Goal: Task Accomplishment & Management: Use online tool/utility

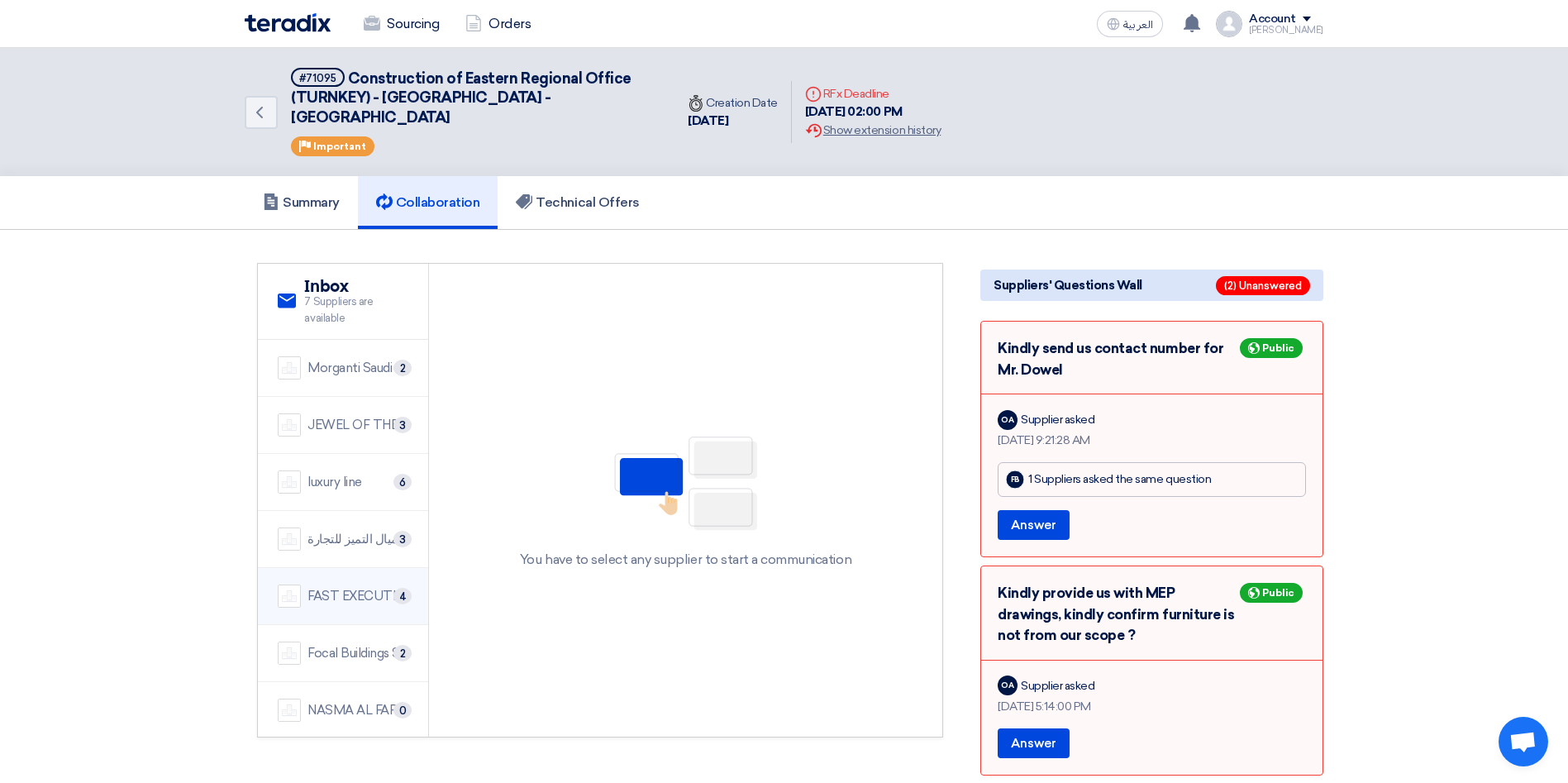
click at [354, 587] on div "FAST EXECUTION" at bounding box center [358, 596] width 101 height 19
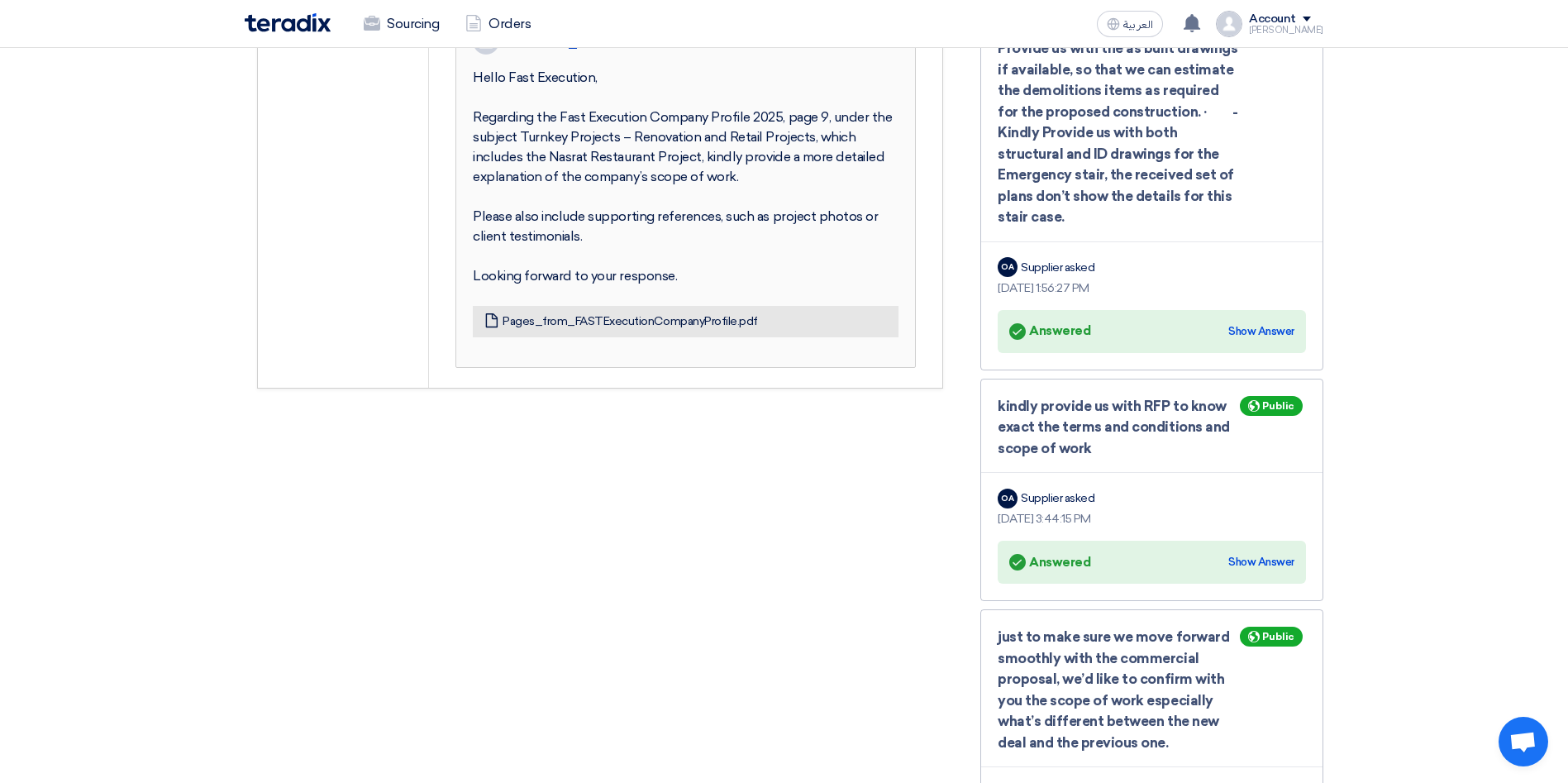
scroll to position [372, 0]
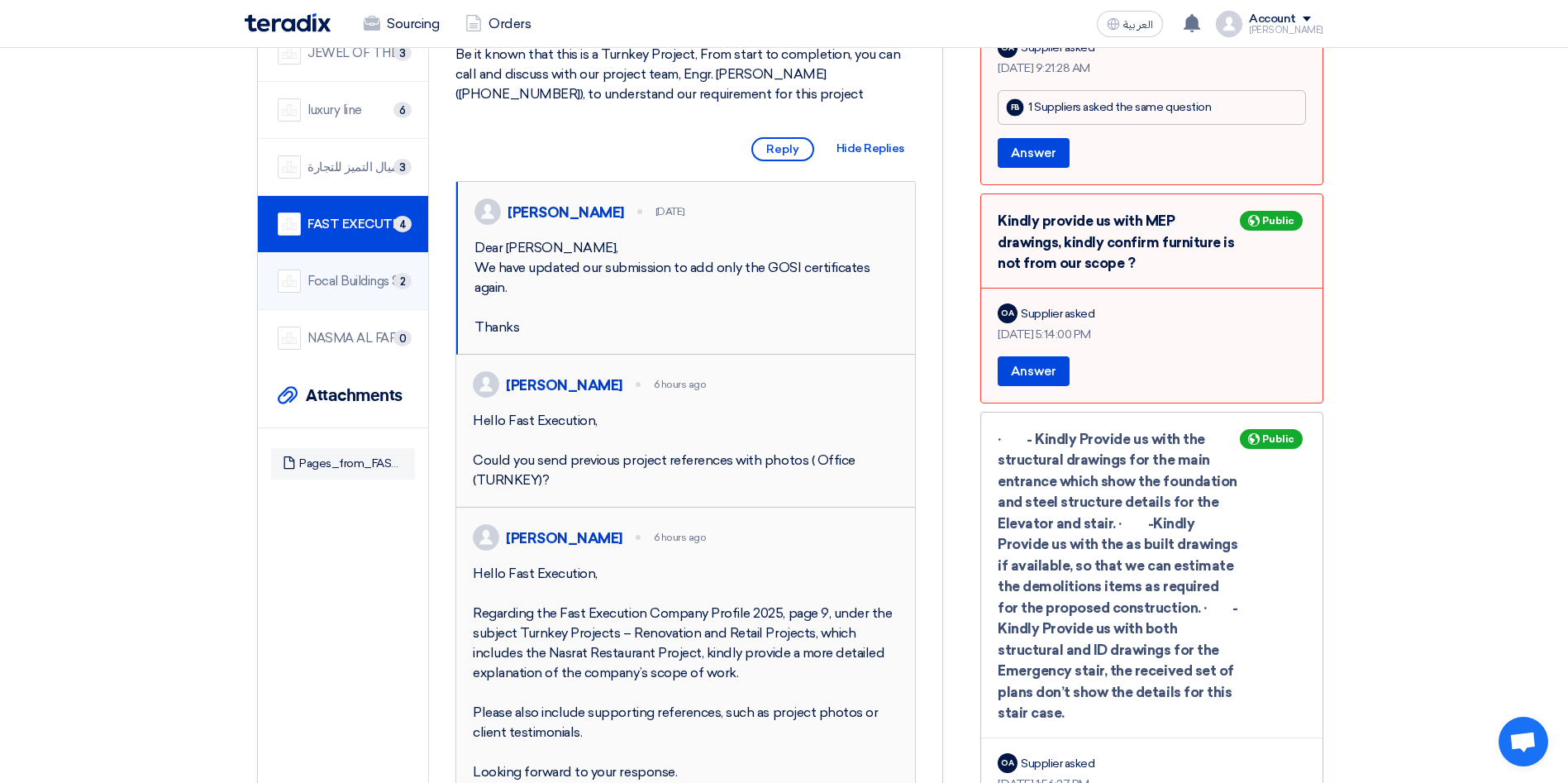
click at [352, 272] on div "Focal Buildings Solutions (FBS)" at bounding box center [358, 281] width 101 height 19
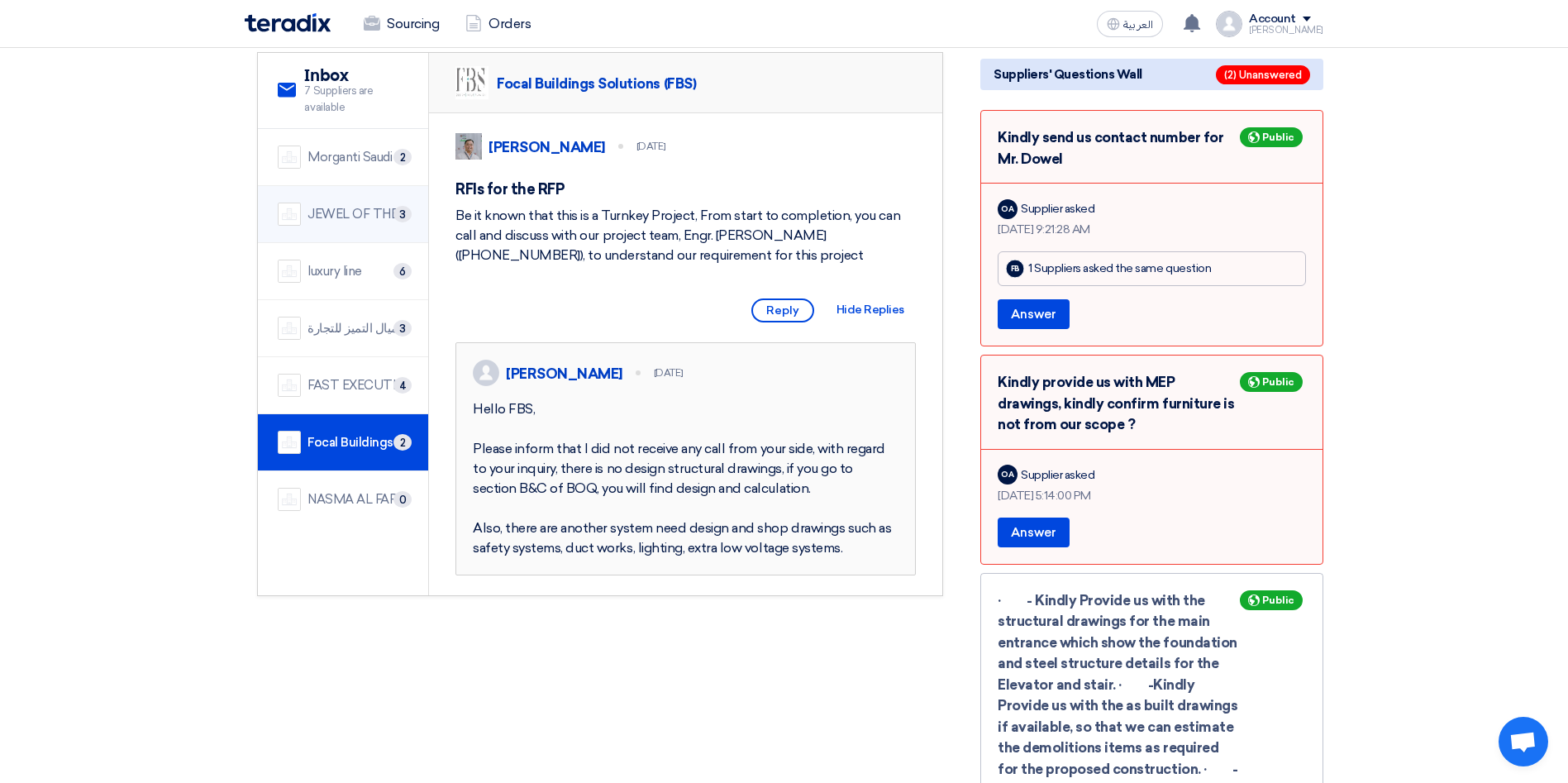
scroll to position [124, 0]
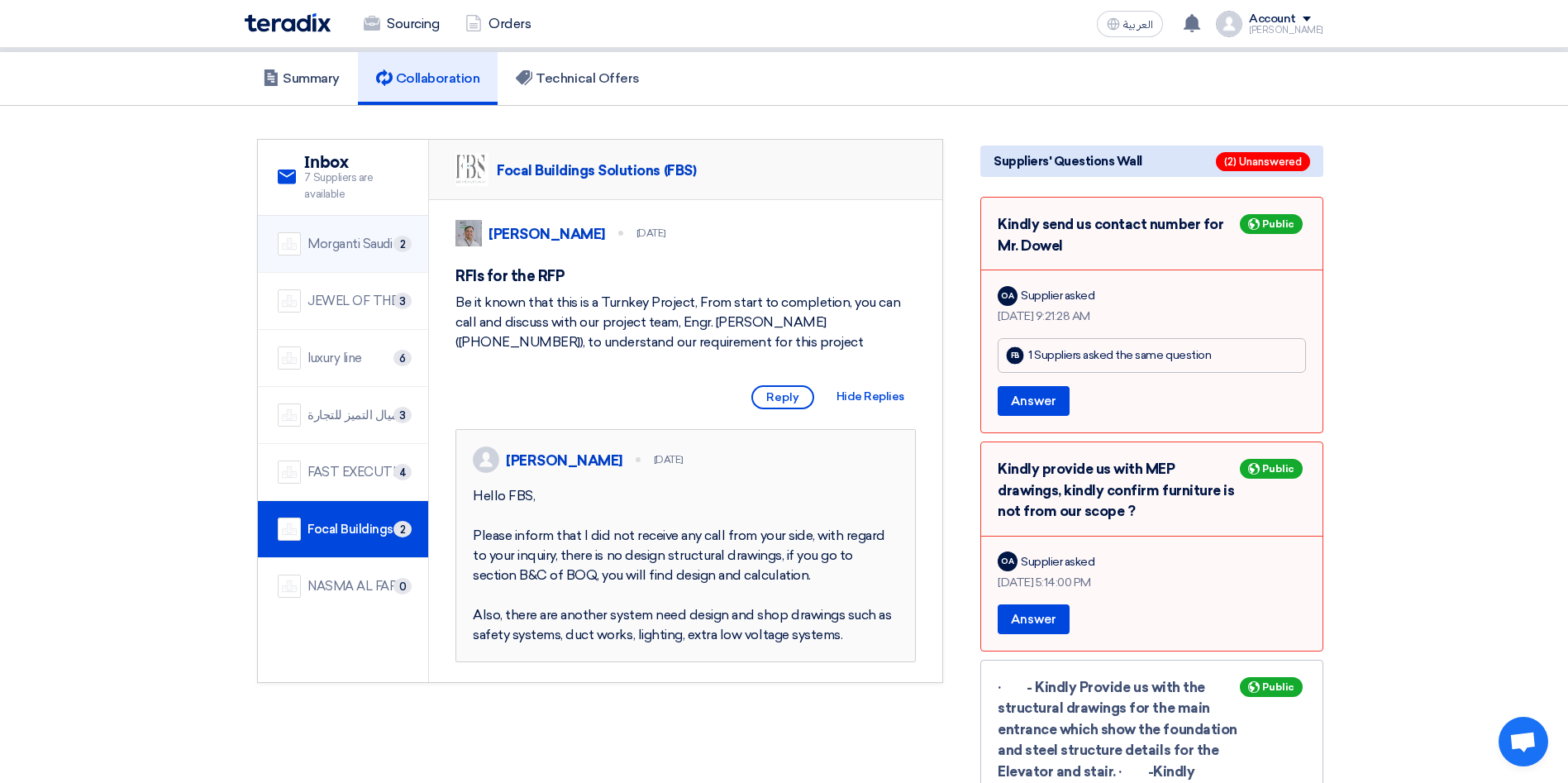
click at [372, 239] on li "[PERSON_NAME] Saudi Arabia Ltd. 2" at bounding box center [342, 244] width 170 height 57
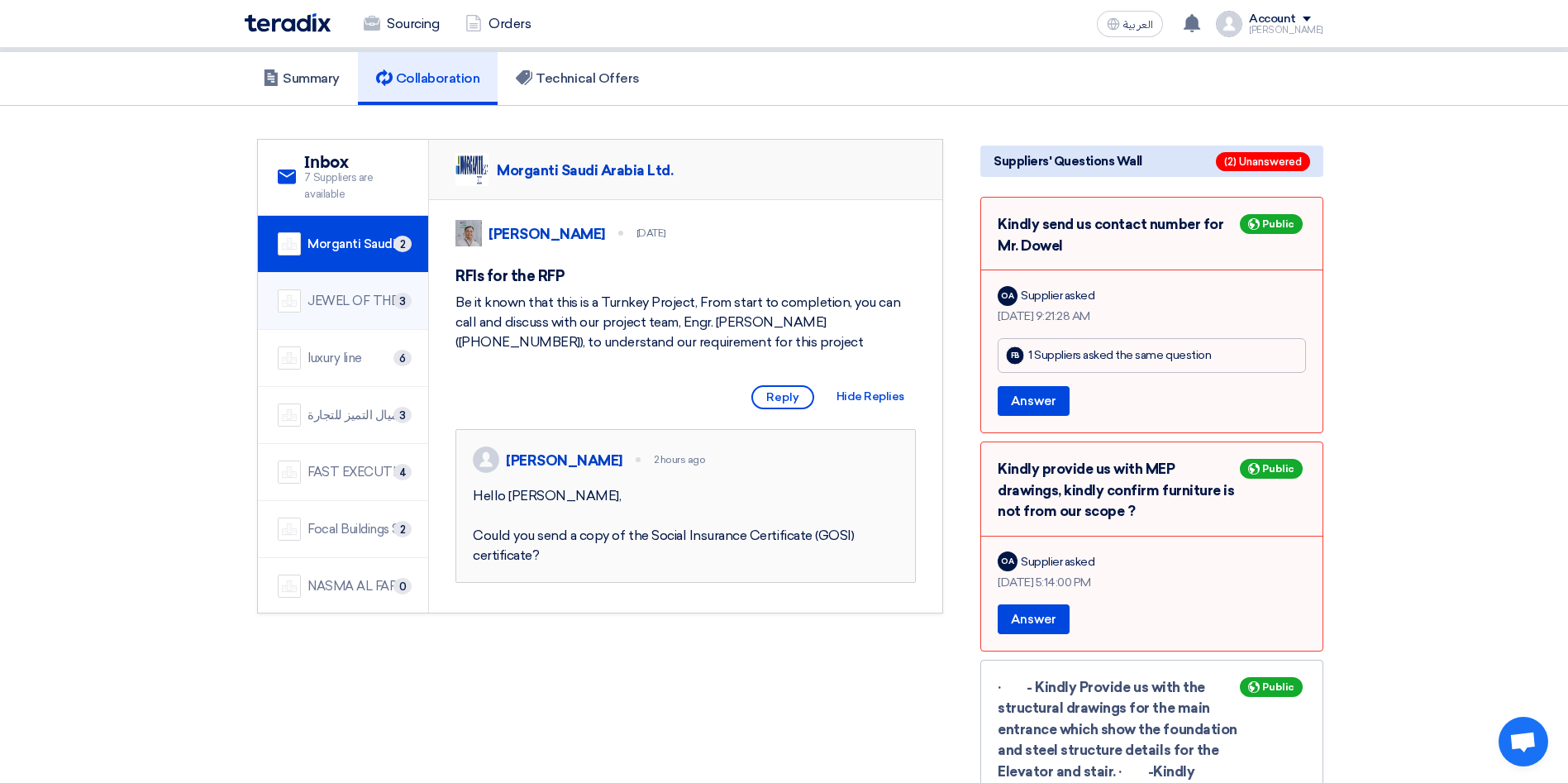
click at [328, 292] on div "JEWEL OF THE CRADLE" at bounding box center [358, 301] width 101 height 19
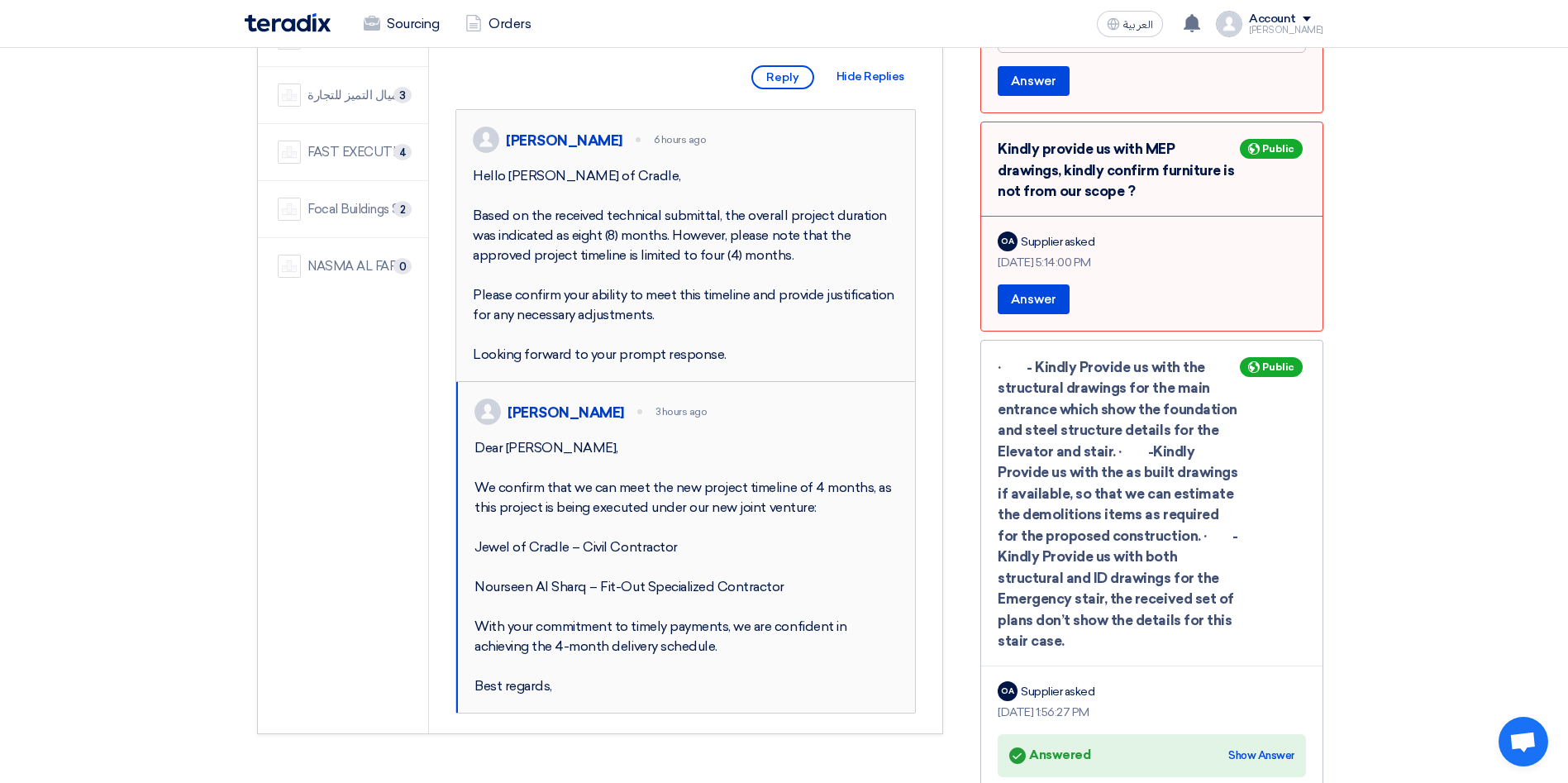
scroll to position [248, 0]
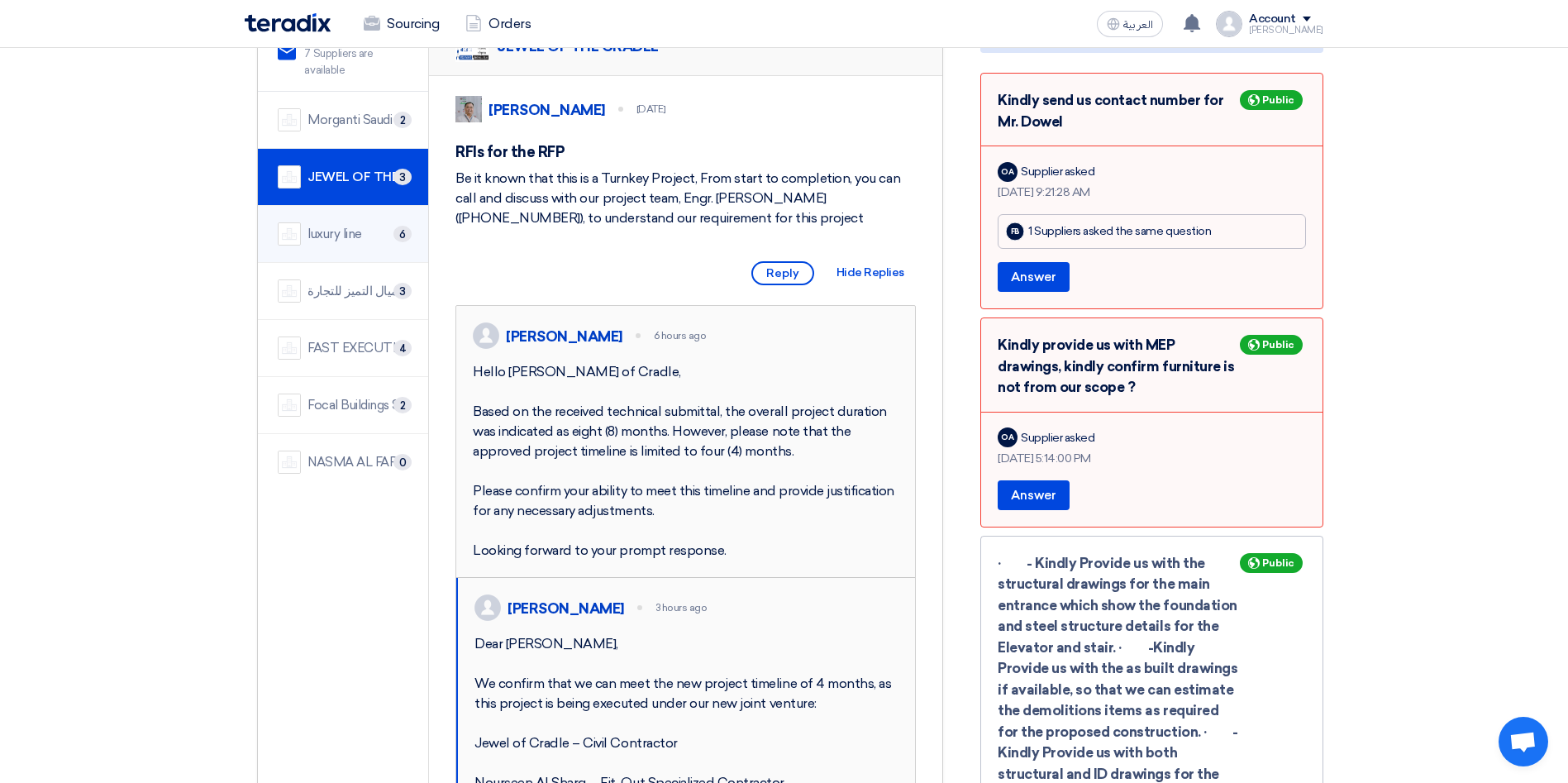
click at [350, 231] on li "luxury line 6" at bounding box center [342, 234] width 170 height 57
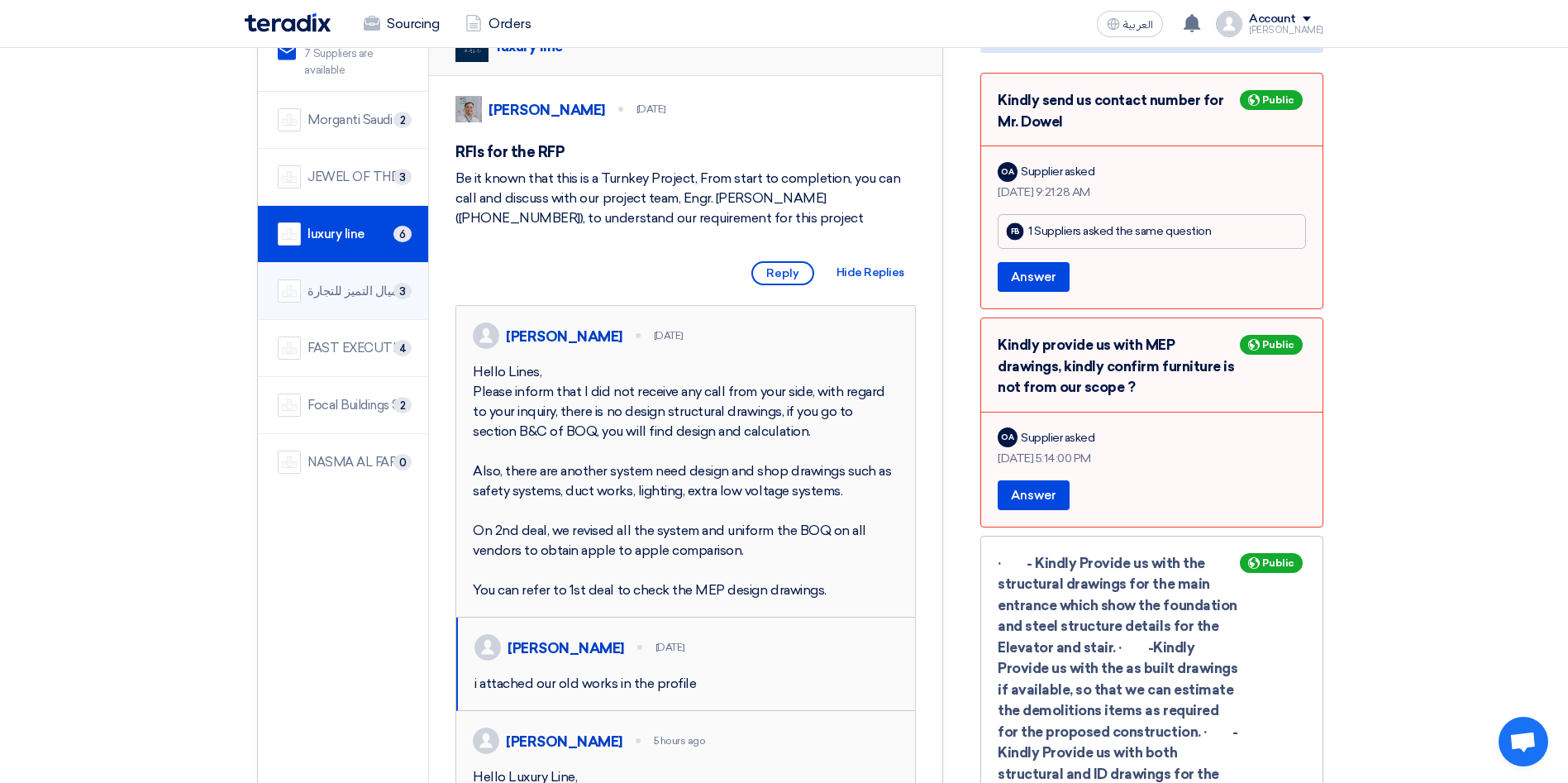
click at [337, 282] on div "شركة اميال التميز للتجارة" at bounding box center [358, 291] width 101 height 19
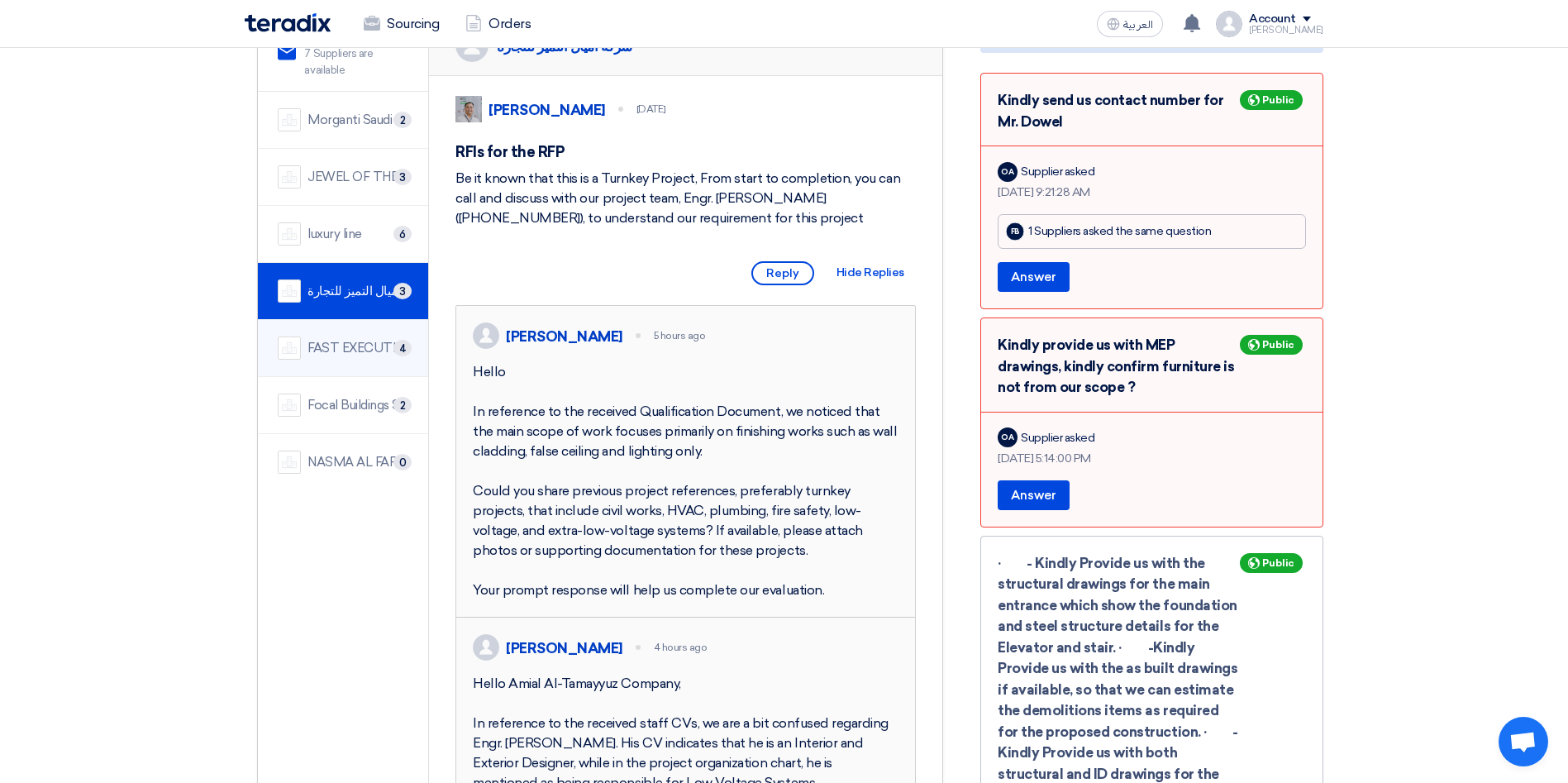
click at [354, 339] on div "FAST EXECUTION" at bounding box center [358, 348] width 101 height 19
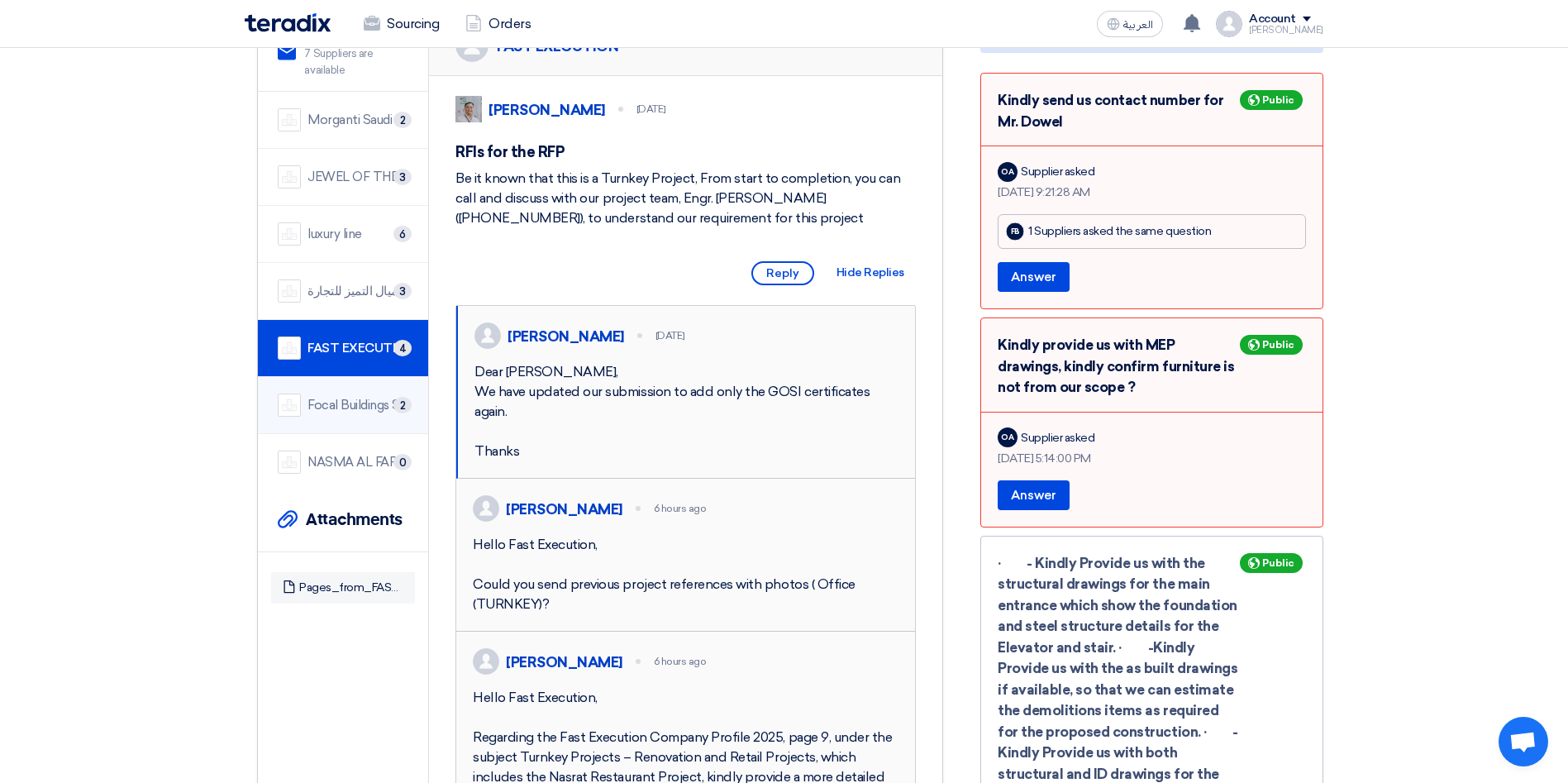
click at [371, 396] on div "Focal Buildings Solutions (FBS)" at bounding box center [358, 405] width 101 height 19
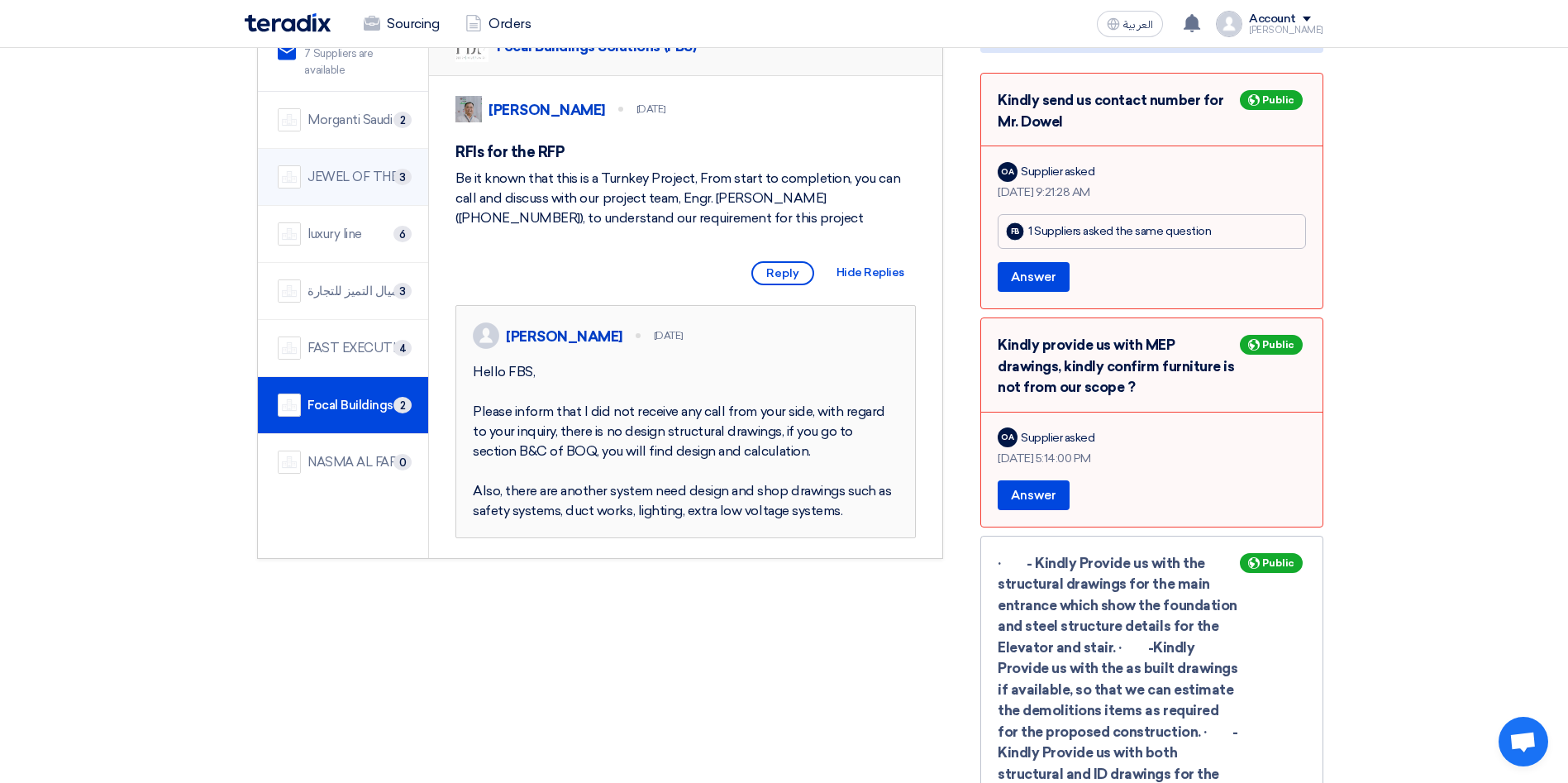
click at [362, 168] on div "JEWEL OF THE CRADLE" at bounding box center [358, 177] width 101 height 19
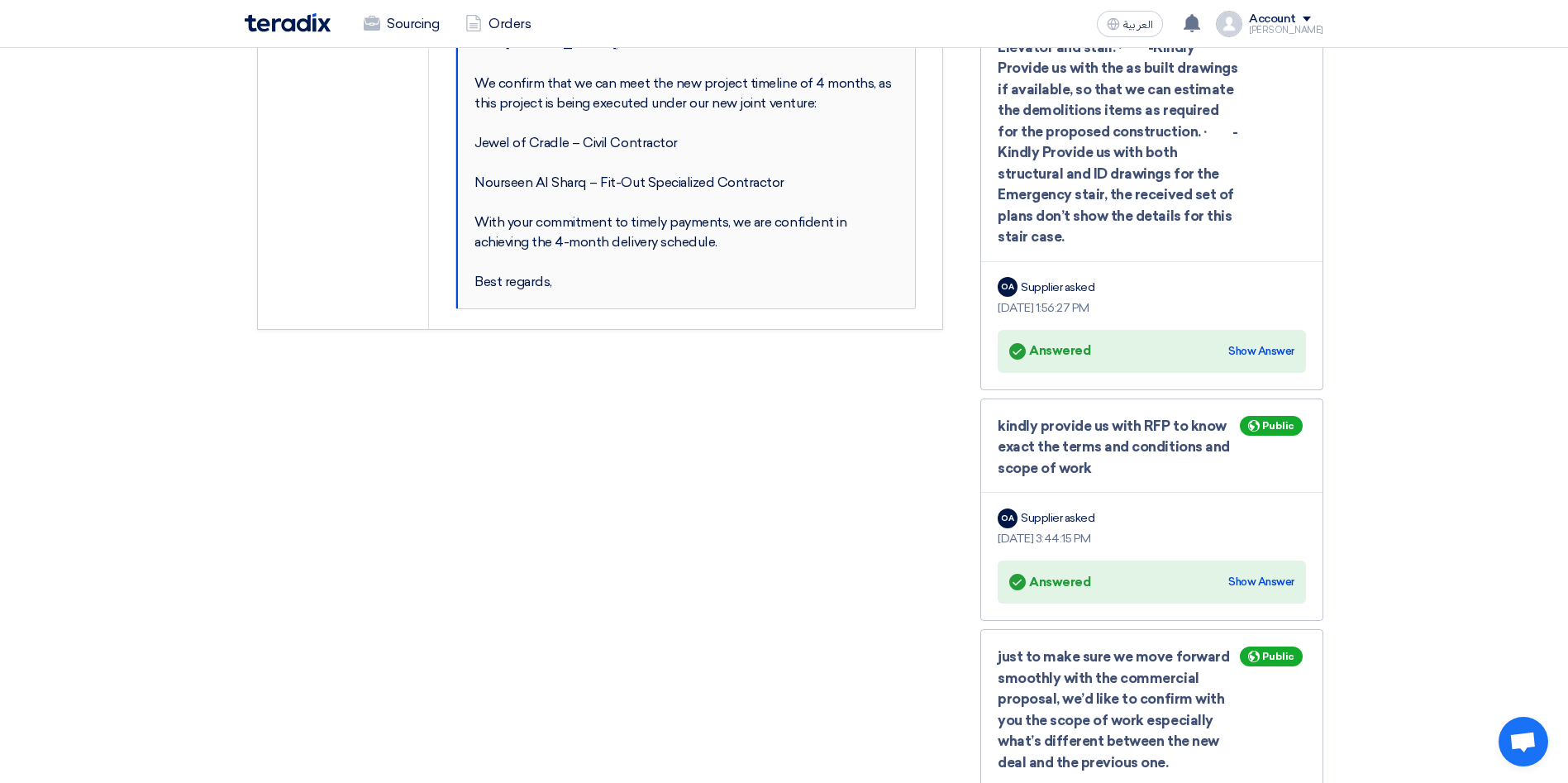
scroll to position [912, 0]
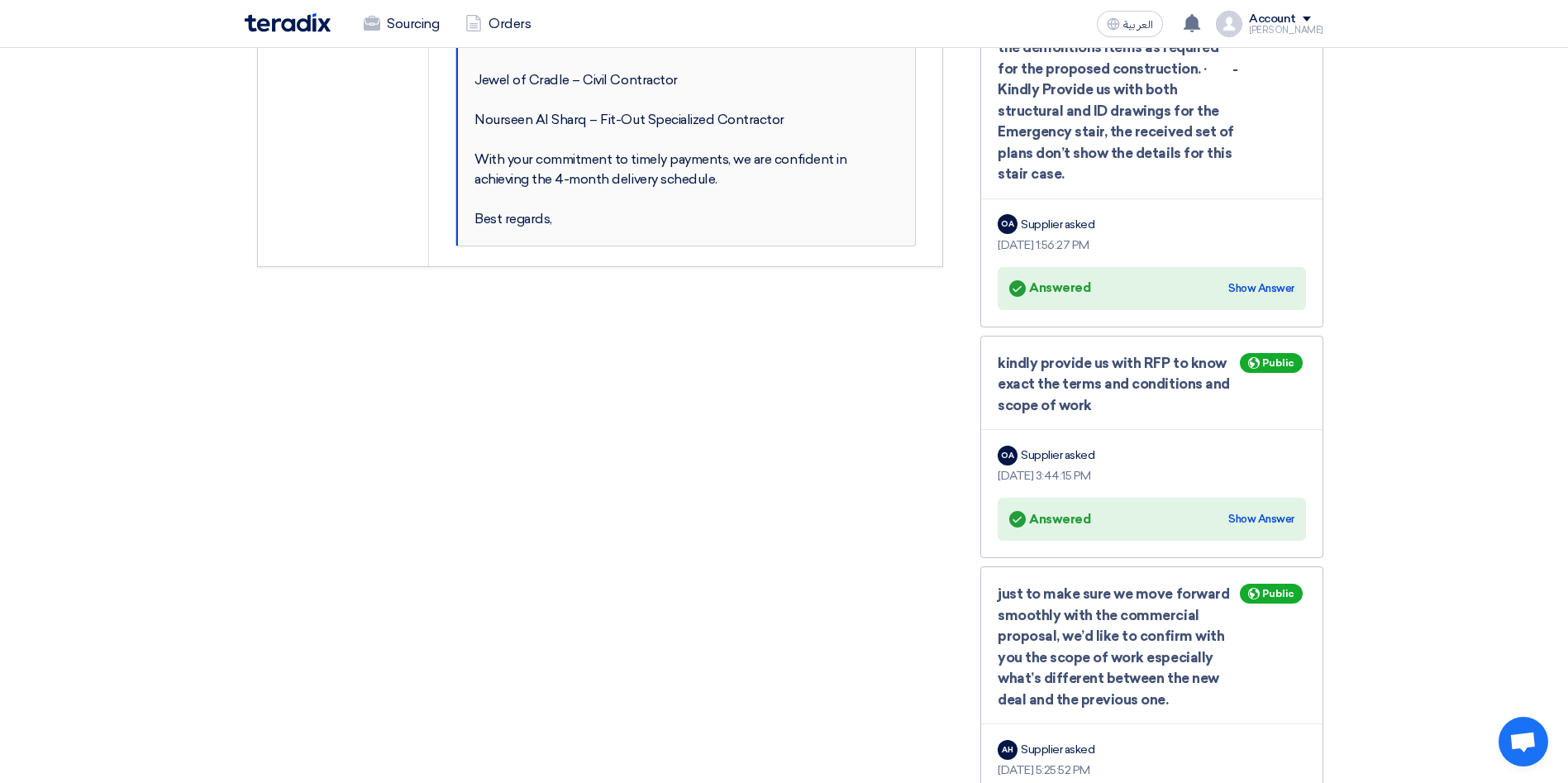
click at [576, 160] on div "Dear [PERSON_NAME], We confirm that we can meet the new project timeline of 4 m…" at bounding box center [686, 100] width 424 height 258
drag, startPoint x: 585, startPoint y: 158, endPoint x: 473, endPoint y: 164, distance: 112.2
click at [473, 164] on div "[PERSON_NAME] 3 hours ago Dear [PERSON_NAME], We confirm that we can meet the n…" at bounding box center [685, 80] width 459 height 331
copy div "Nourseen Al Sharq"
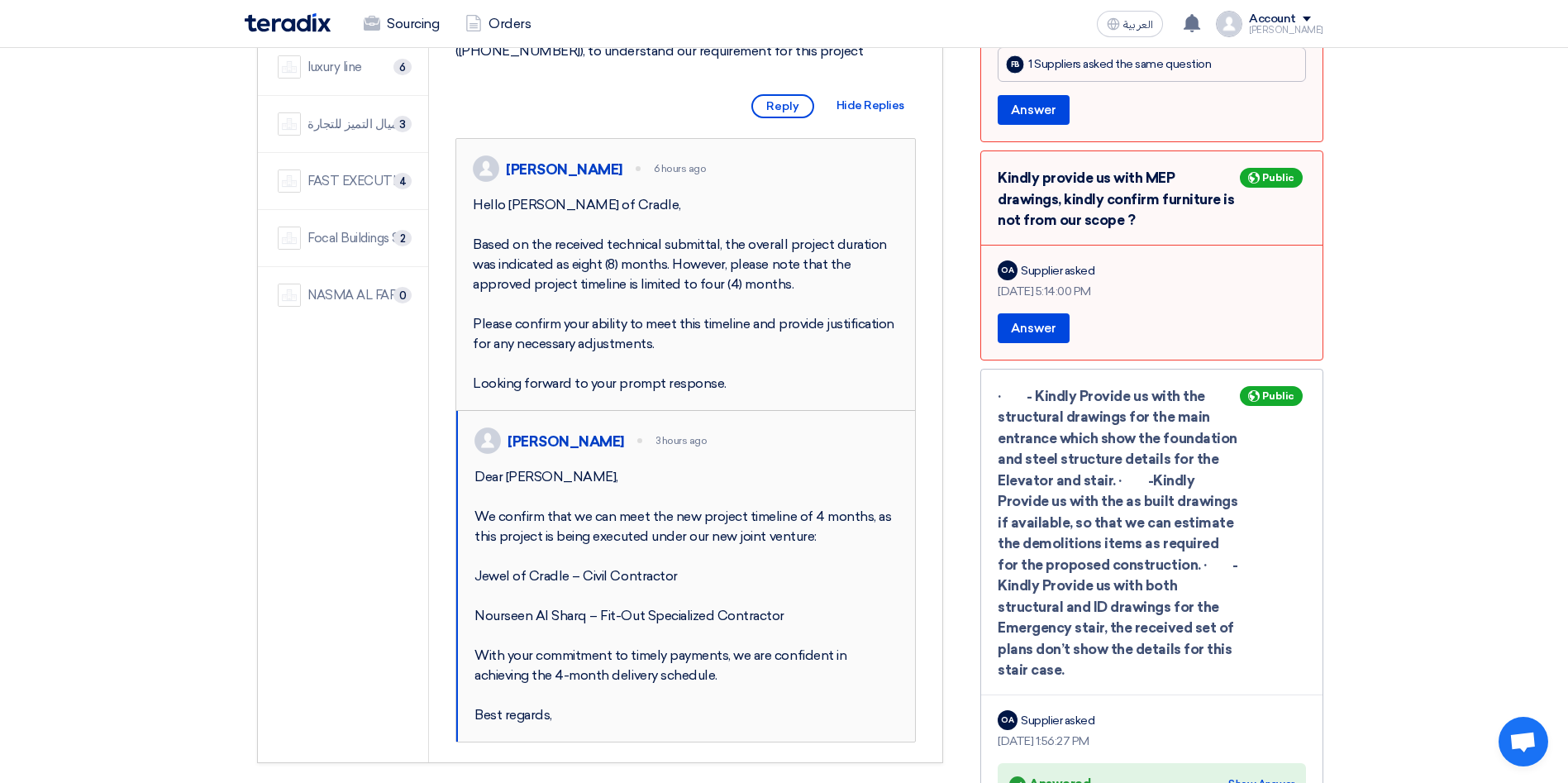
scroll to position [0, 0]
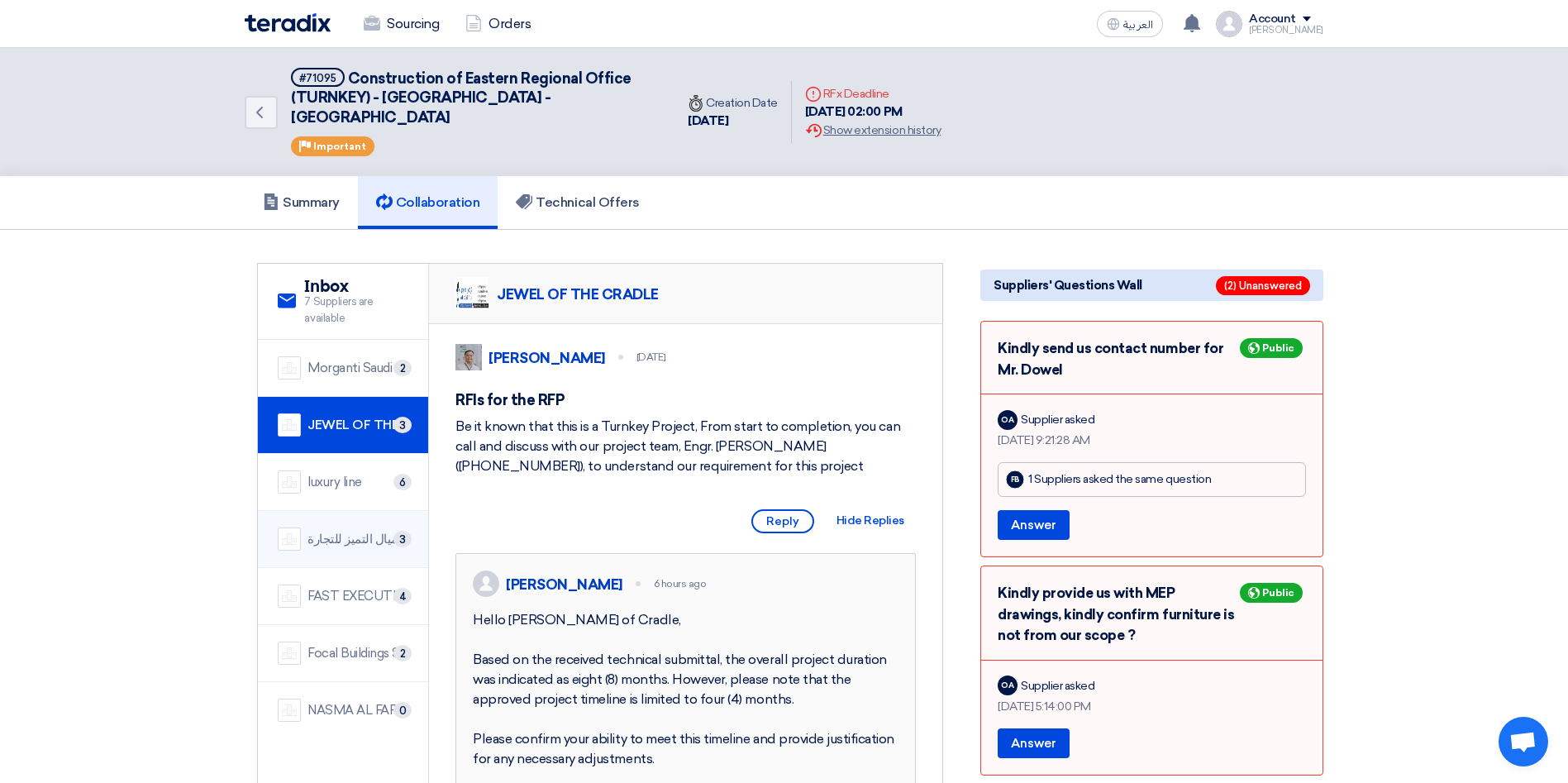
click at [353, 530] on div "شركة اميال التميز للتجارة" at bounding box center [358, 539] width 101 height 19
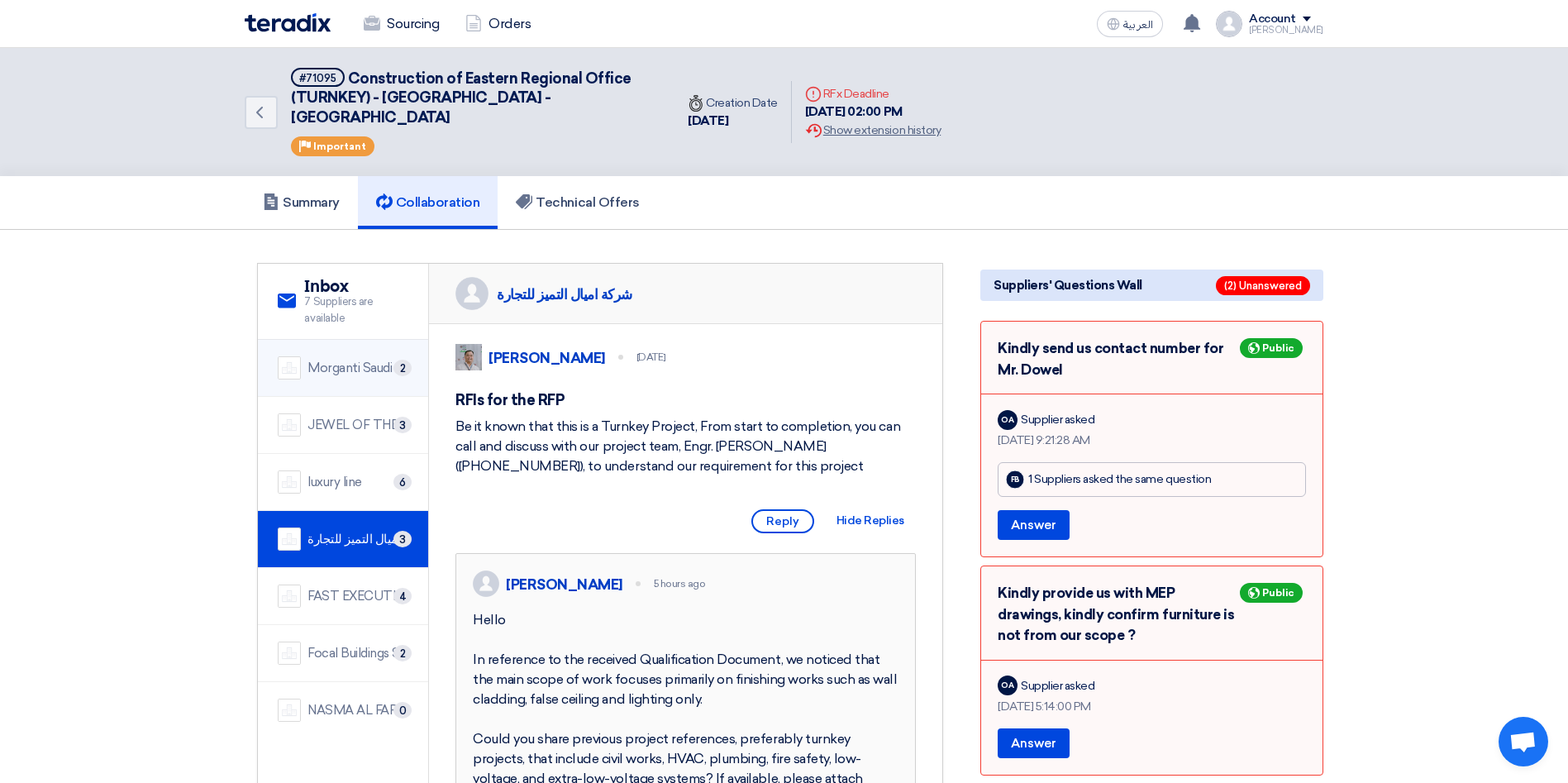
click at [331, 359] on div "Morganti Saudi Arabia Ltd." at bounding box center [358, 368] width 101 height 19
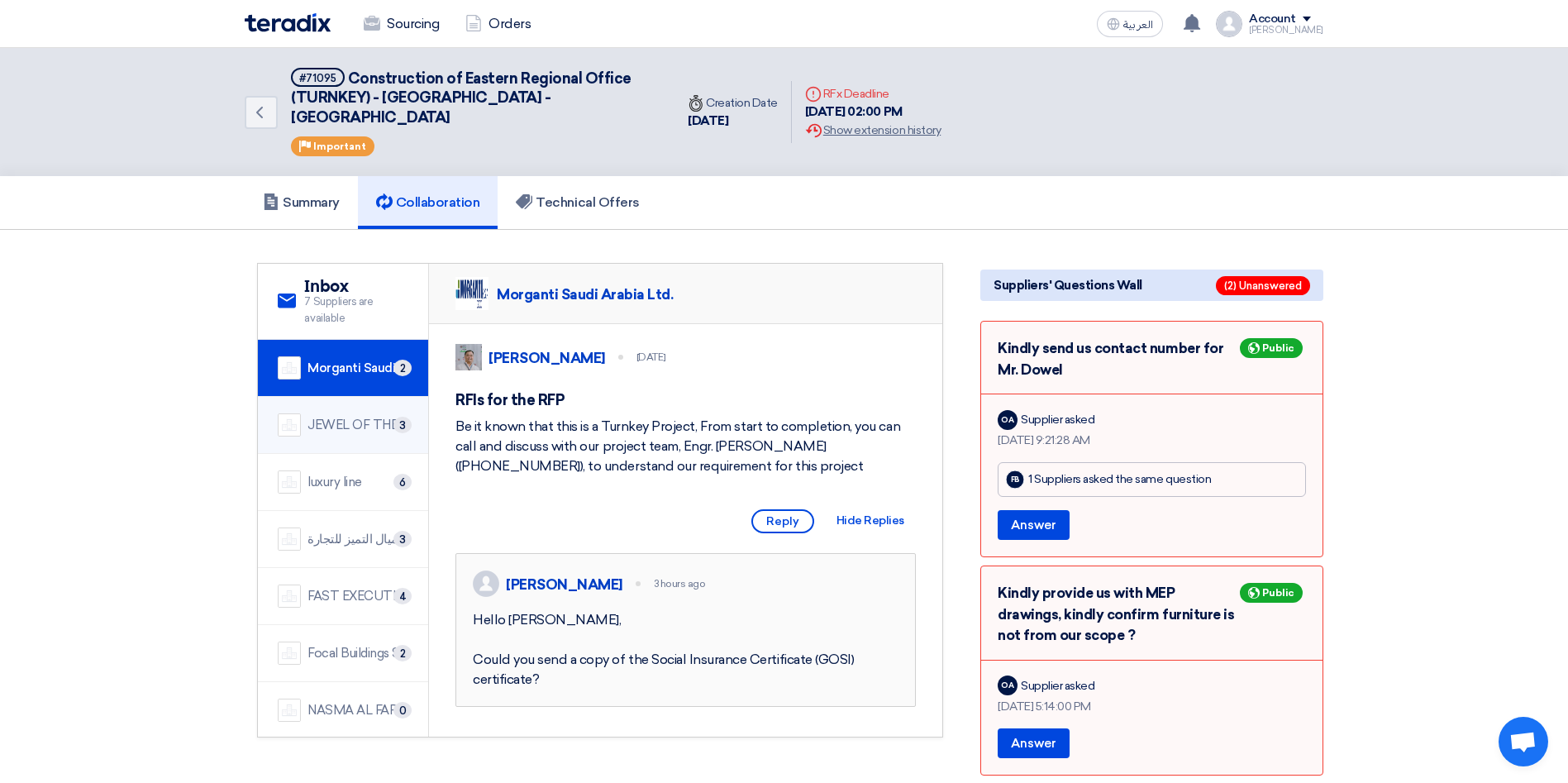
click at [345, 416] on div "JEWEL OF THE CRADLE" at bounding box center [358, 425] width 101 height 19
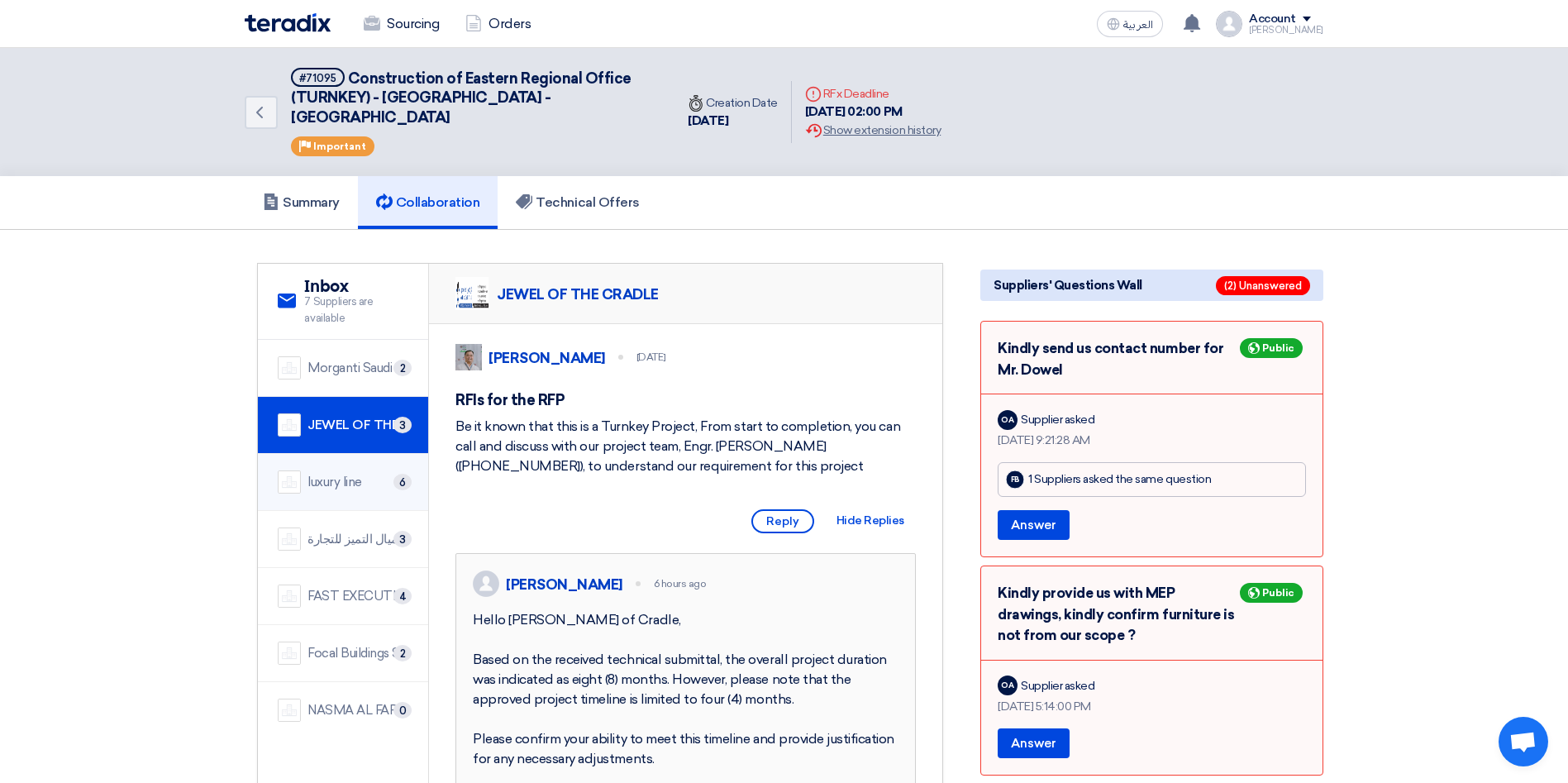
click at [337, 473] on div "luxury line" at bounding box center [335, 482] width 55 height 19
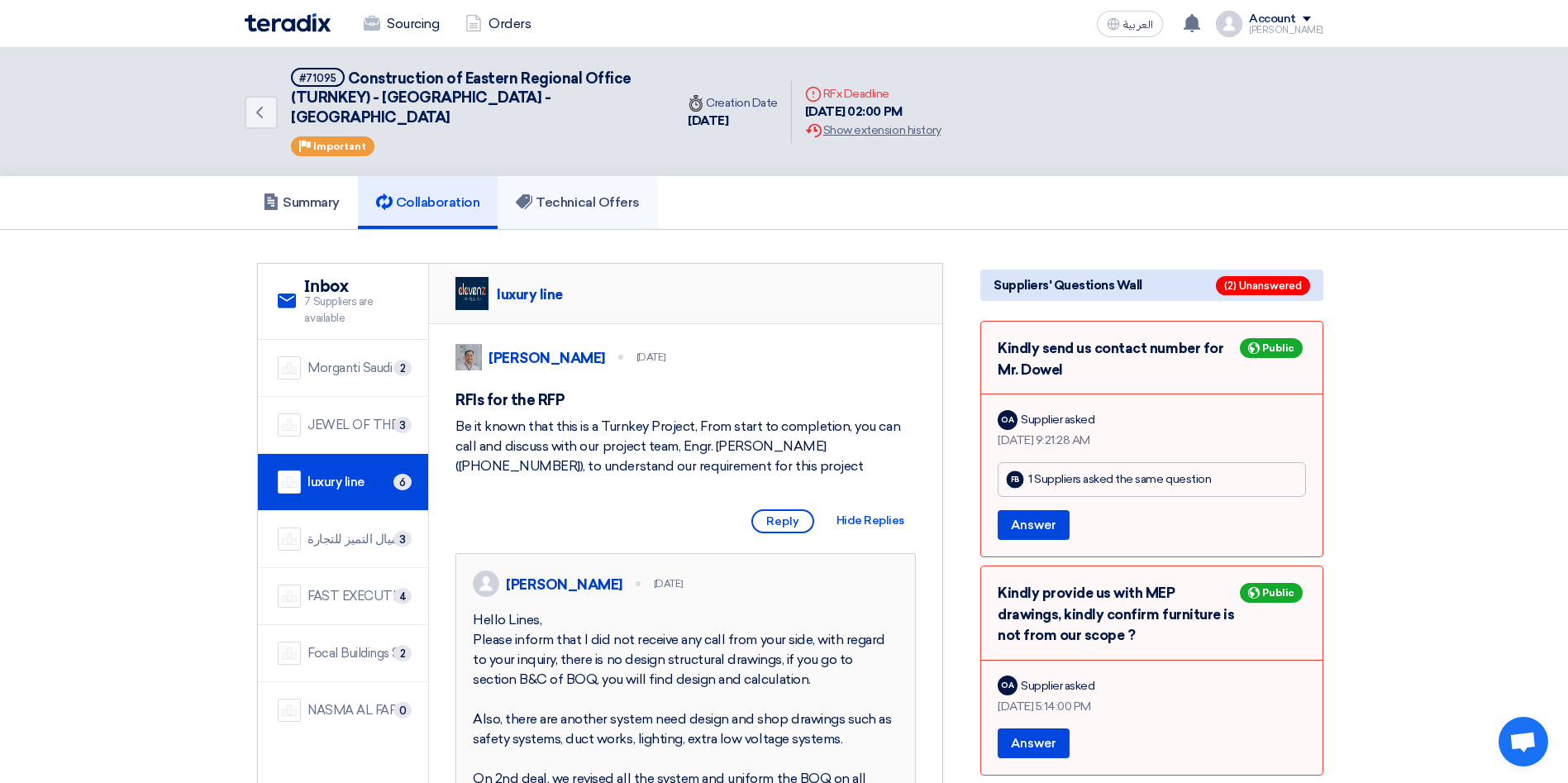
click at [570, 194] on link "Technical Offers" at bounding box center [577, 203] width 159 height 53
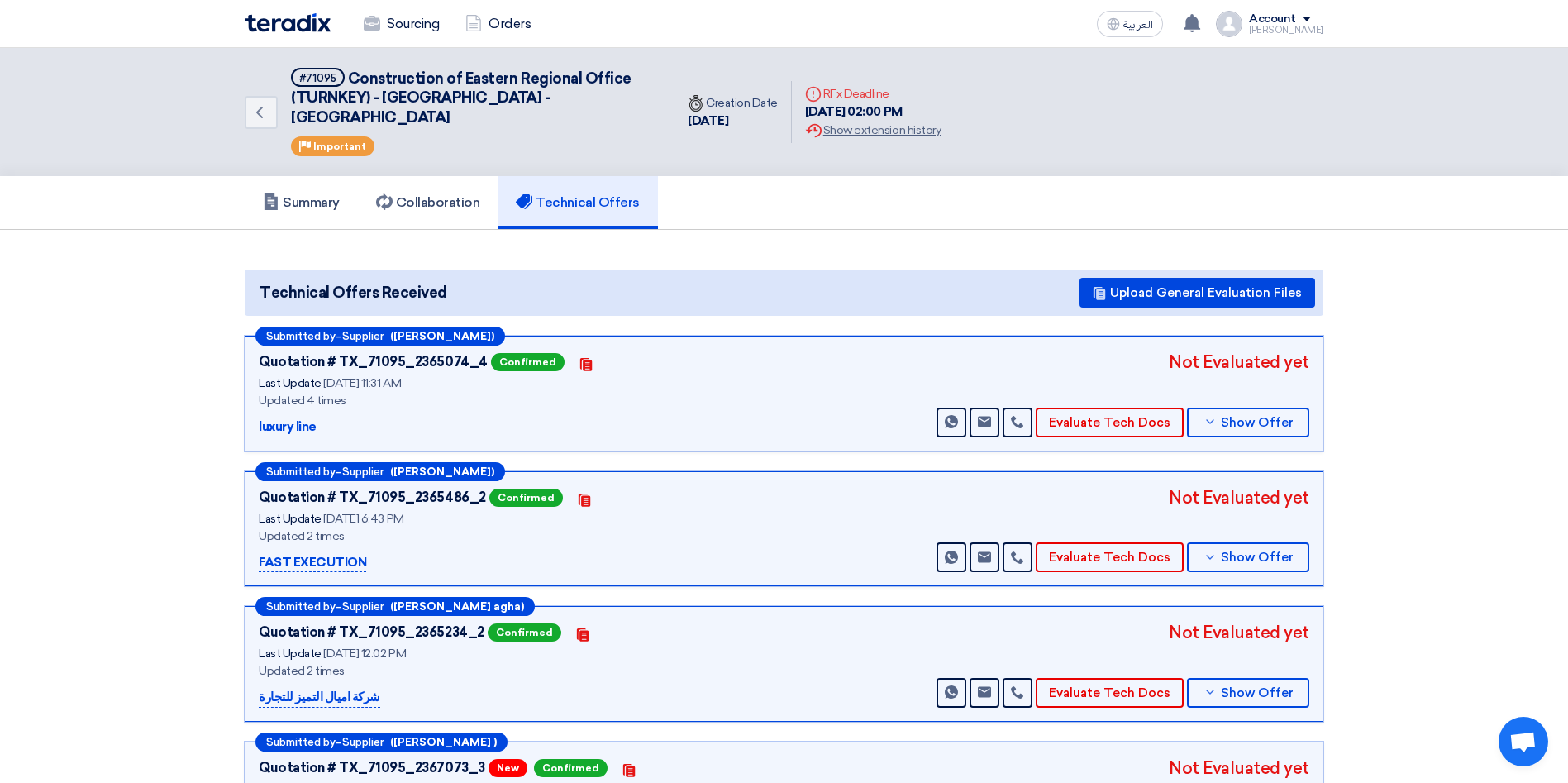
click at [1092, 419] on div "Submitted by – Supplier ([PERSON_NAME]) Quotation # TX_71095_2365074_4 Confirme…" at bounding box center [784, 393] width 1078 height 116
click at [1088, 408] on button "Evaluate Tech Docs" at bounding box center [1110, 423] width 148 height 30
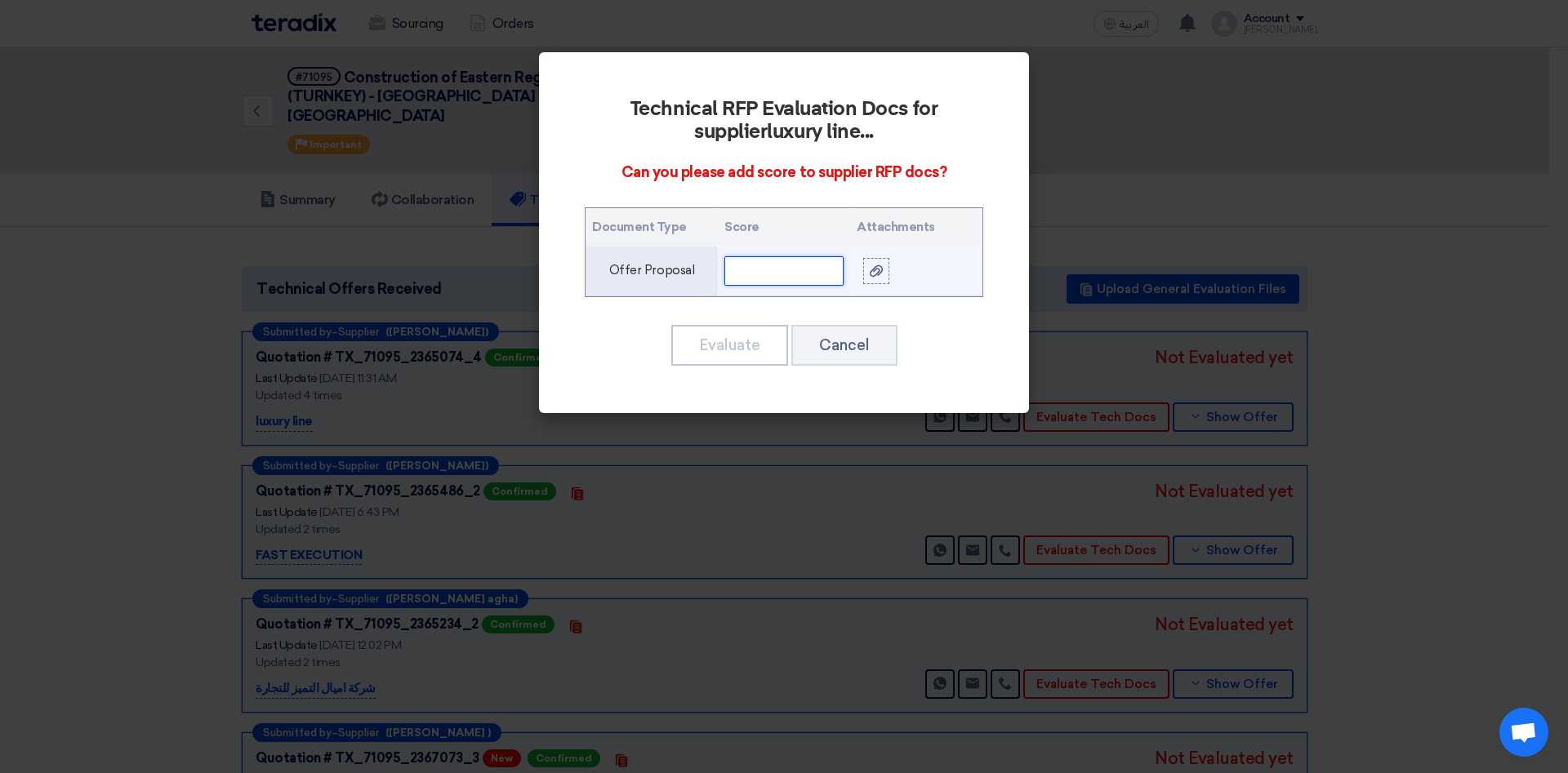
click at [796, 271] on input "text" at bounding box center [784, 271] width 119 height 29
click at [788, 264] on input "44%" at bounding box center [784, 271] width 119 height 29
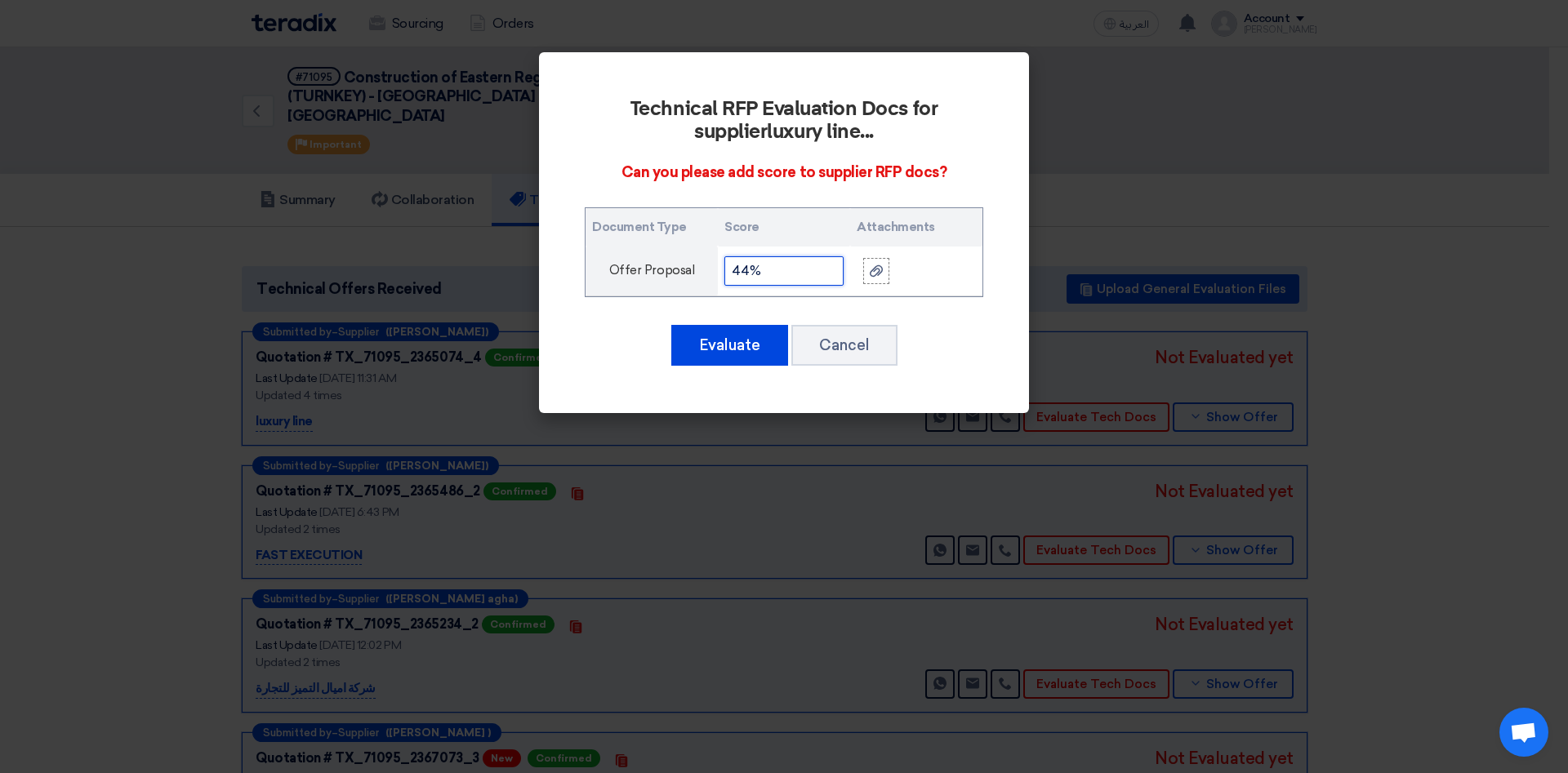
type input "44%"
drag, startPoint x: 871, startPoint y: 354, endPoint x: 952, endPoint y: 326, distance: 85.7
click at [871, 353] on button "Cancel" at bounding box center [844, 346] width 106 height 41
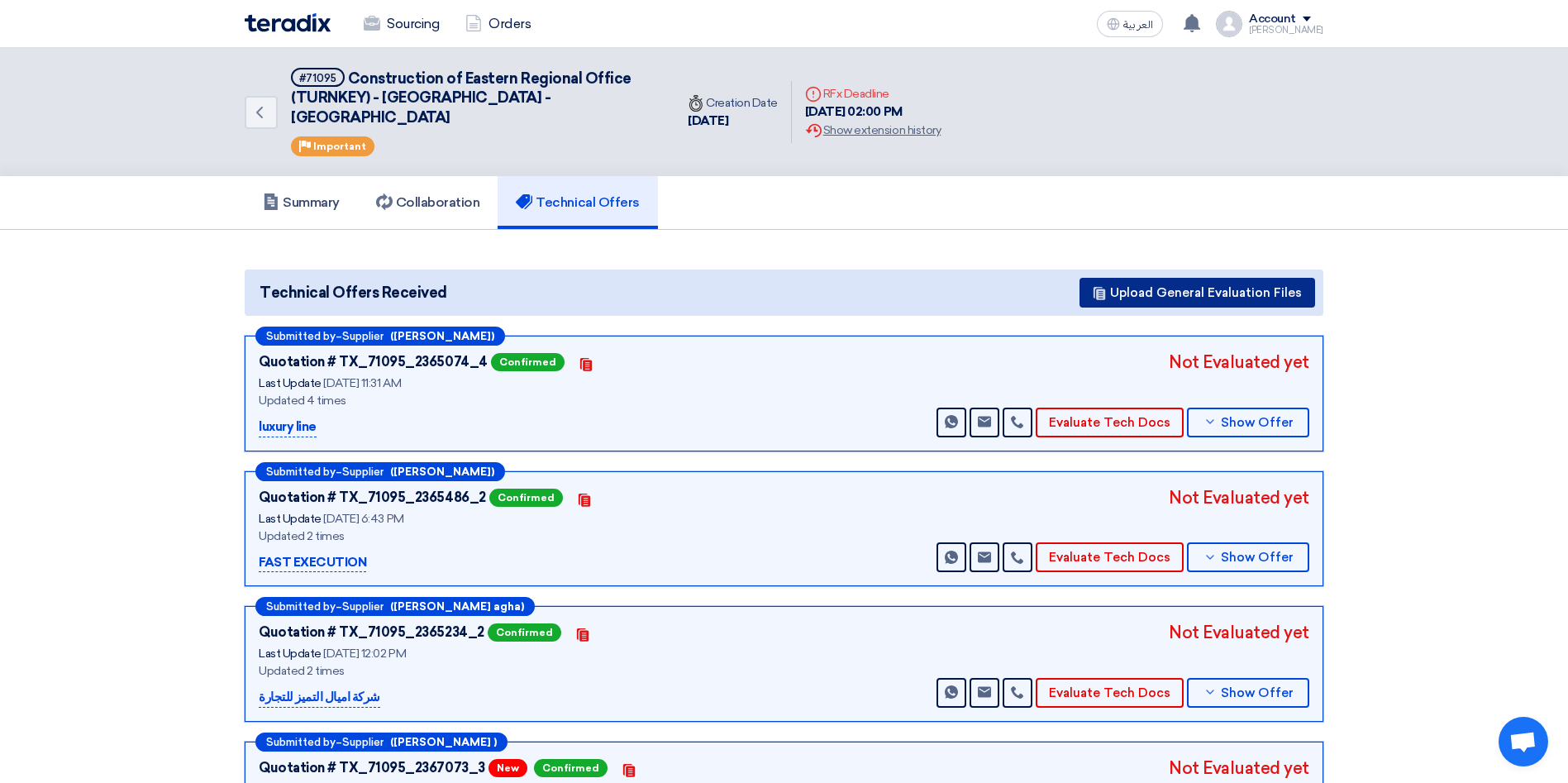
click at [1144, 278] on button "Upload General Evaluation Files" at bounding box center [1197, 293] width 236 height 30
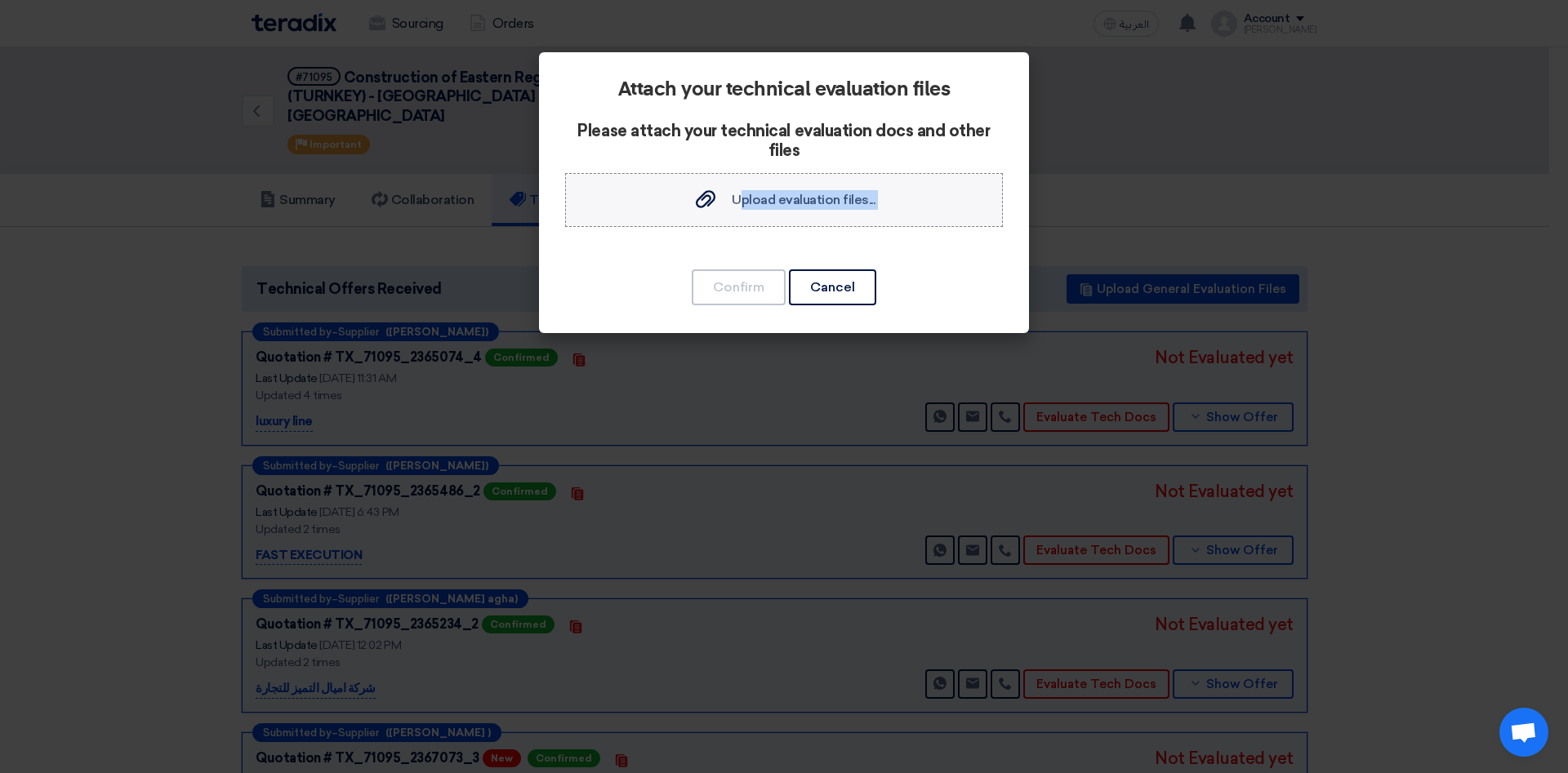
click at [741, 224] on div "Attach your technical evaluation files Please attach your technical evaluation …" at bounding box center [784, 192] width 490 height 281
click at [752, 197] on span "Upload evaluation files..." at bounding box center [804, 200] width 144 height 16
click at [0, 0] on input "Upload evaluation files... Upload evaluation files..." at bounding box center [0, 0] width 0 height 0
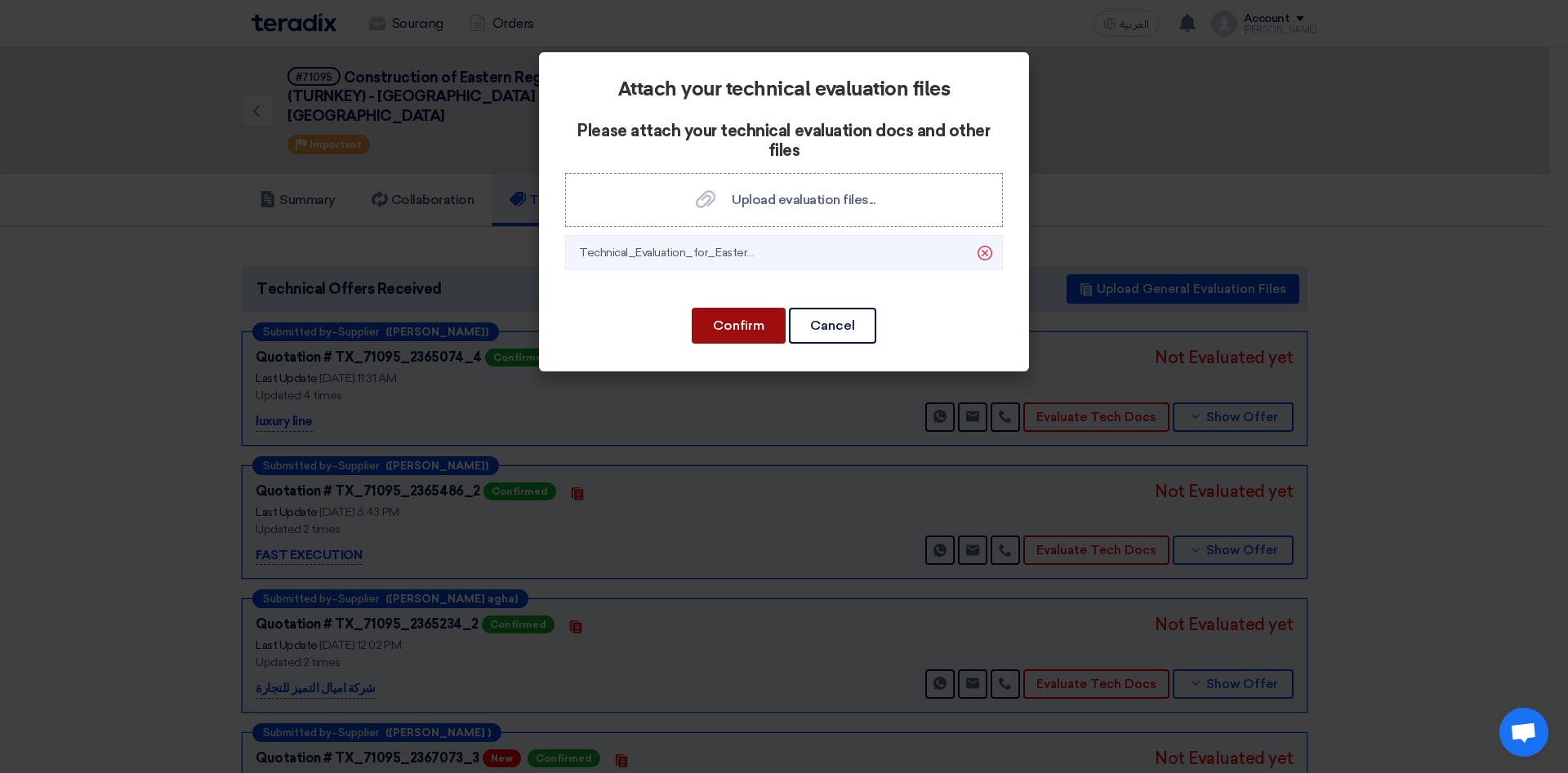
click at [756, 316] on button "Confirm" at bounding box center [738, 325] width 94 height 36
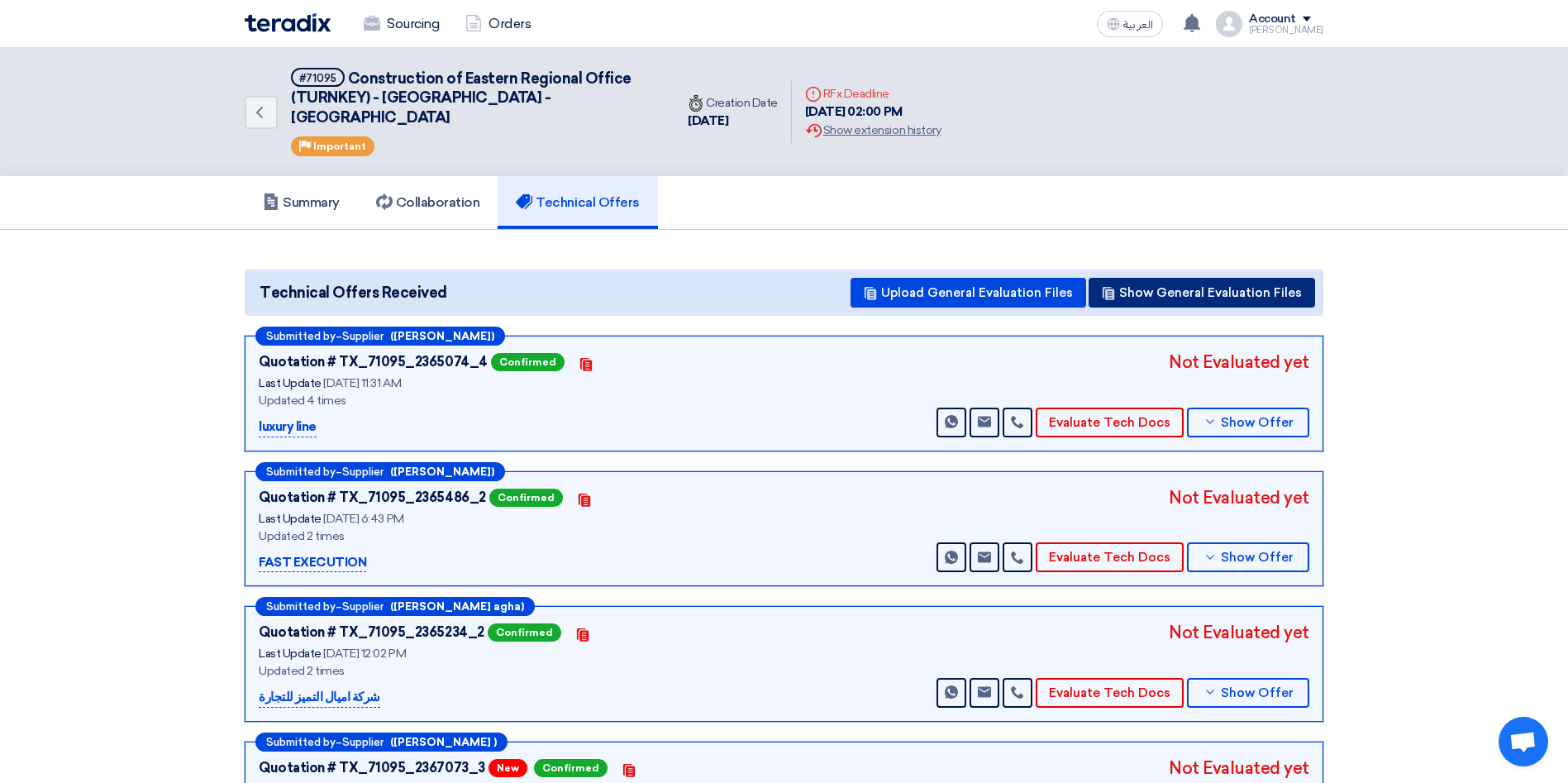
click at [1227, 278] on button "Show General Evaluation Files" at bounding box center [1202, 293] width 226 height 30
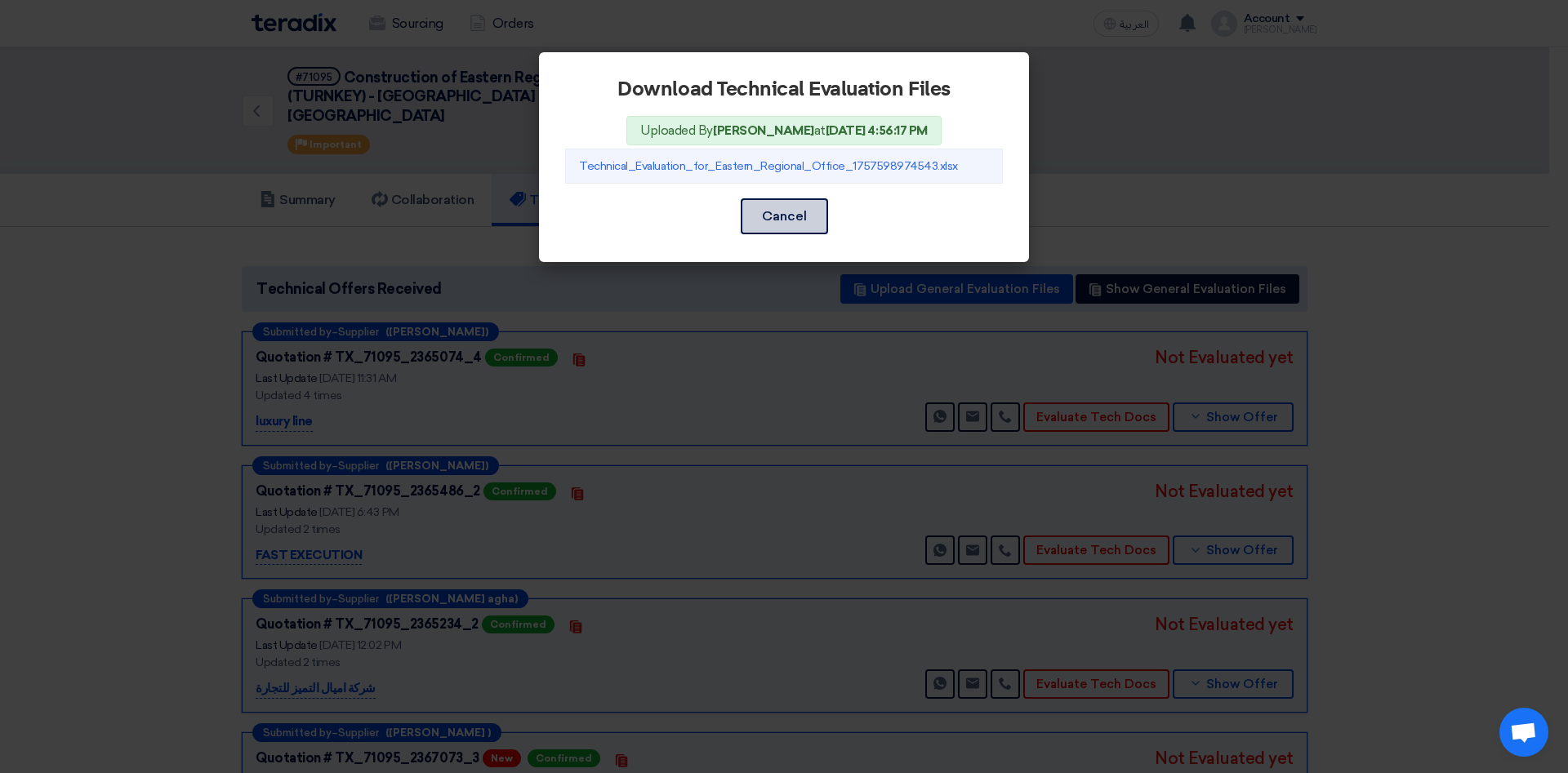
click at [796, 215] on button "Cancel" at bounding box center [784, 216] width 87 height 36
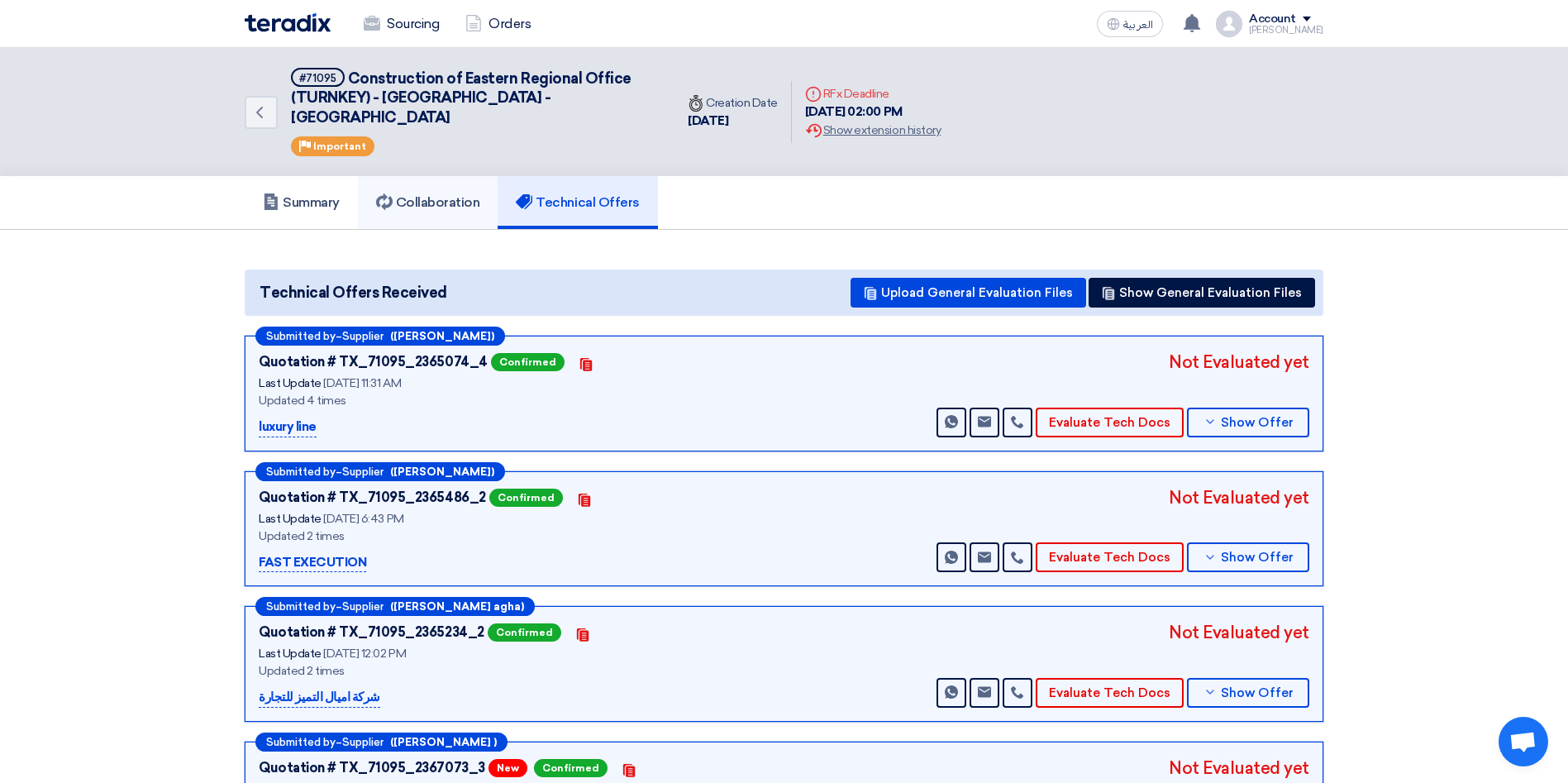
click at [429, 195] on h5 "Collaboration" at bounding box center [429, 203] width 104 height 17
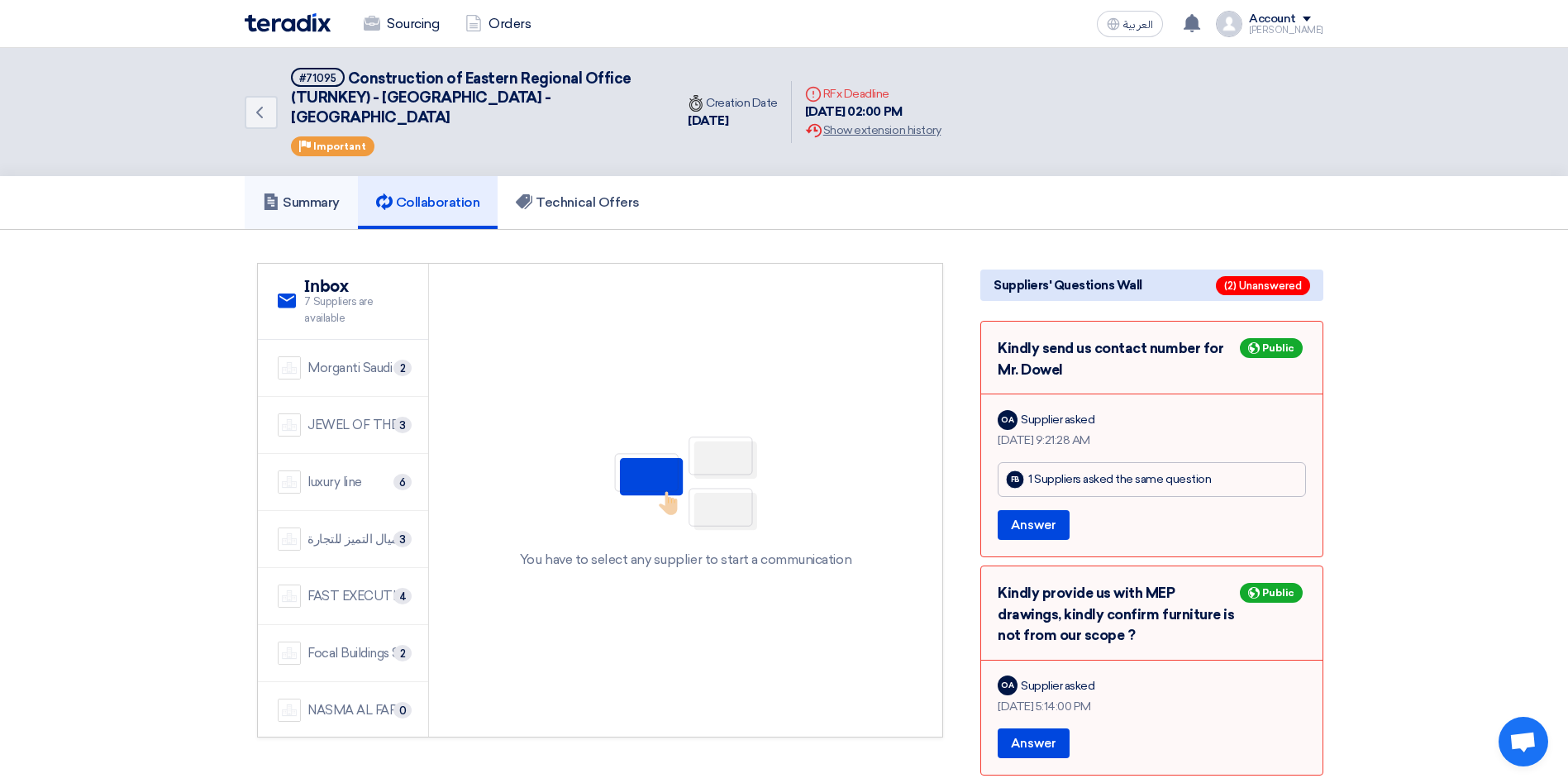
click at [318, 176] on link "Summary" at bounding box center [301, 203] width 113 height 53
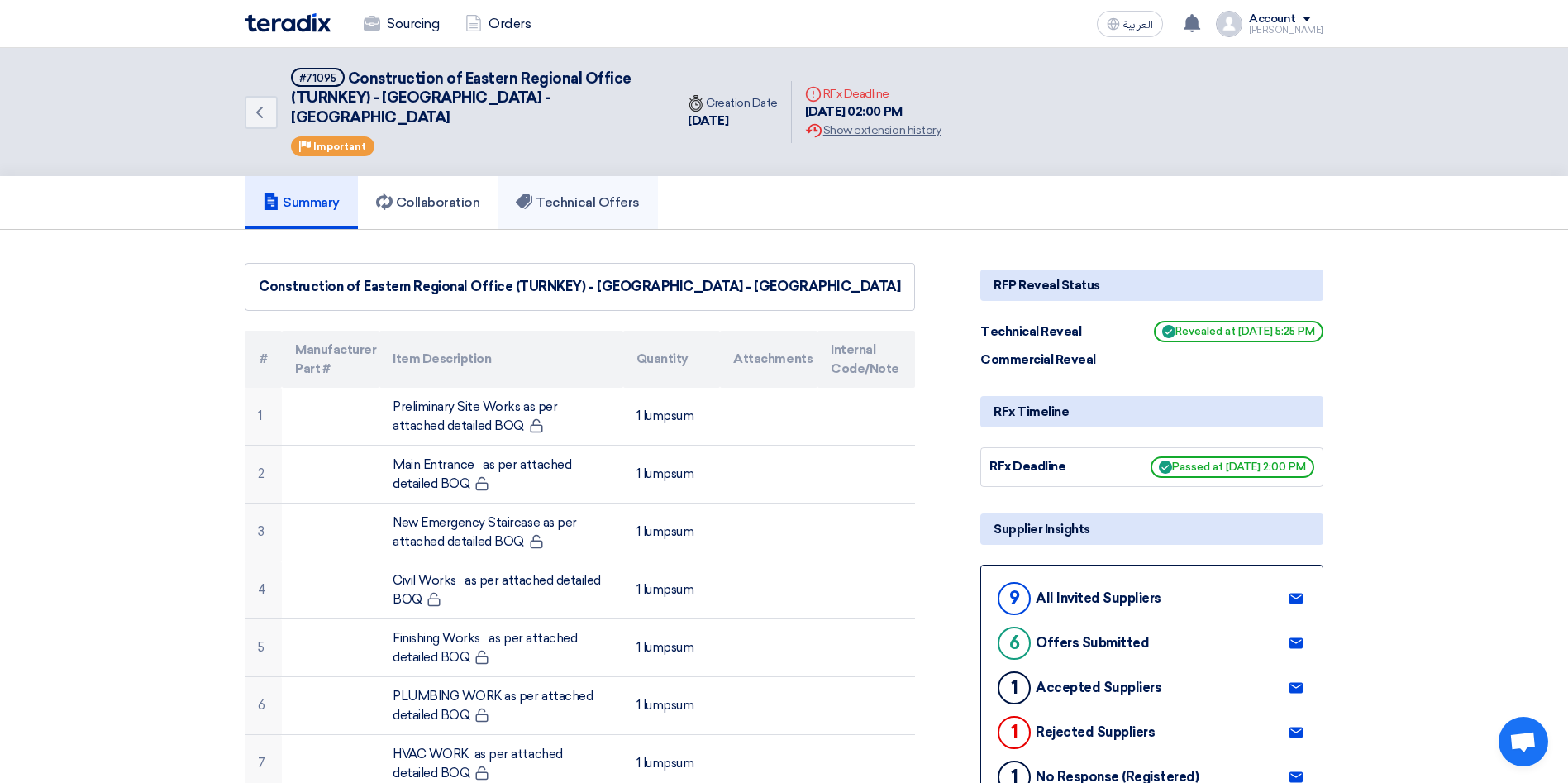
click at [605, 195] on h5 "Technical Offers" at bounding box center [577, 203] width 123 height 17
